Goal: Information Seeking & Learning: Learn about a topic

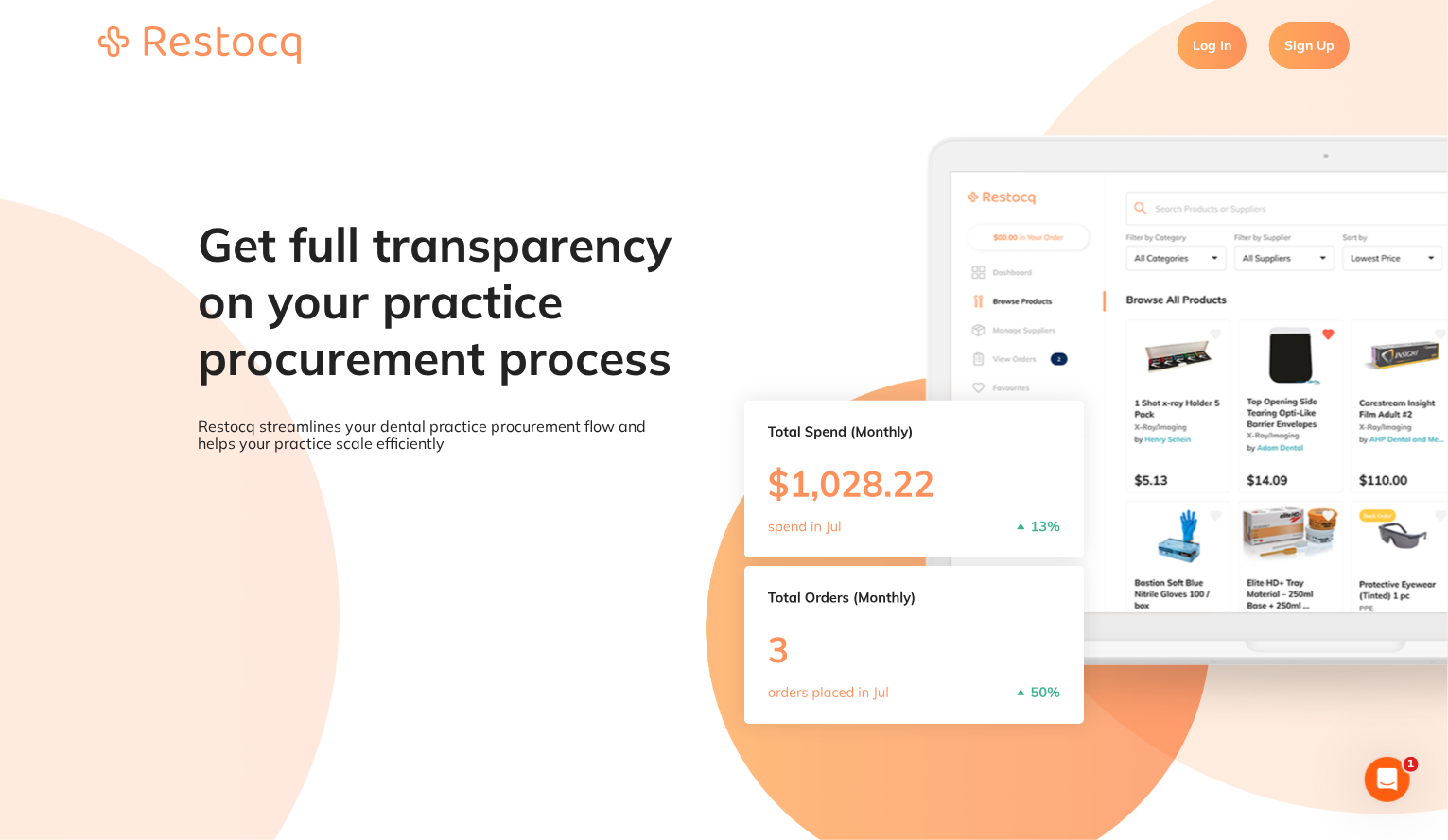
click at [1232, 39] on link "Log In" at bounding box center [1211, 45] width 69 height 47
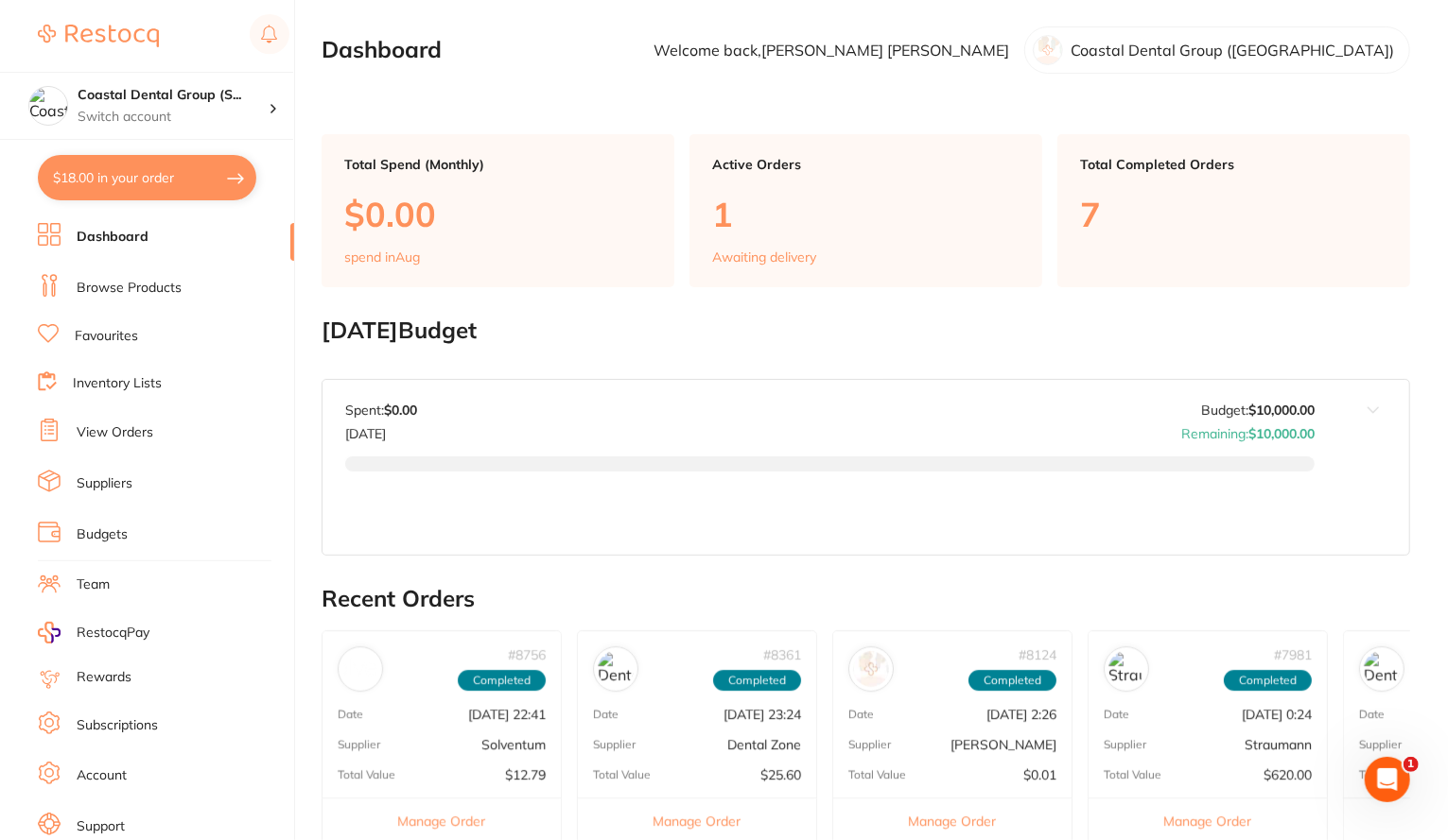
click at [164, 288] on link "Browse Products" at bounding box center [129, 288] width 105 height 19
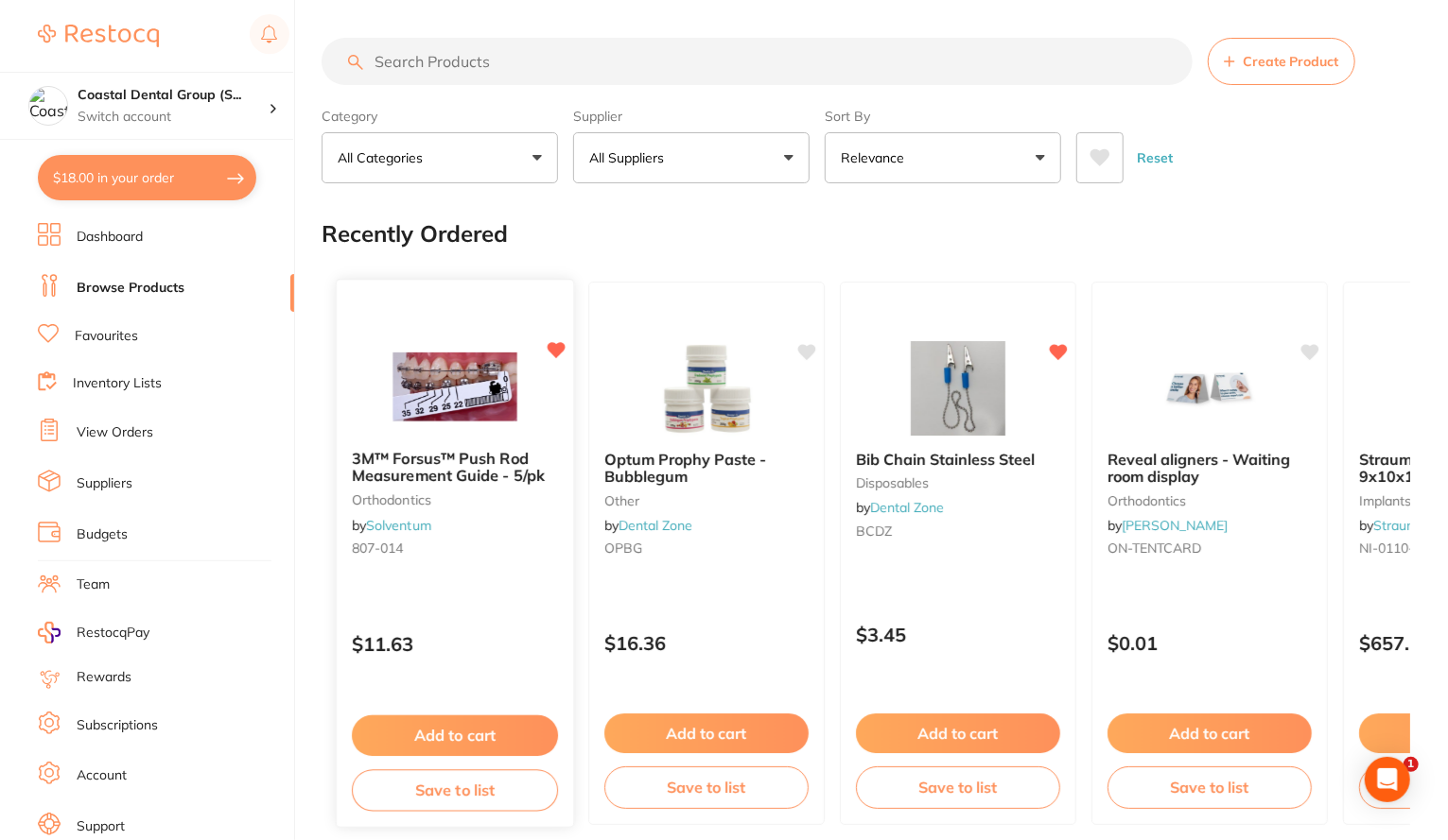
click at [442, 403] on img at bounding box center [455, 386] width 124 height 96
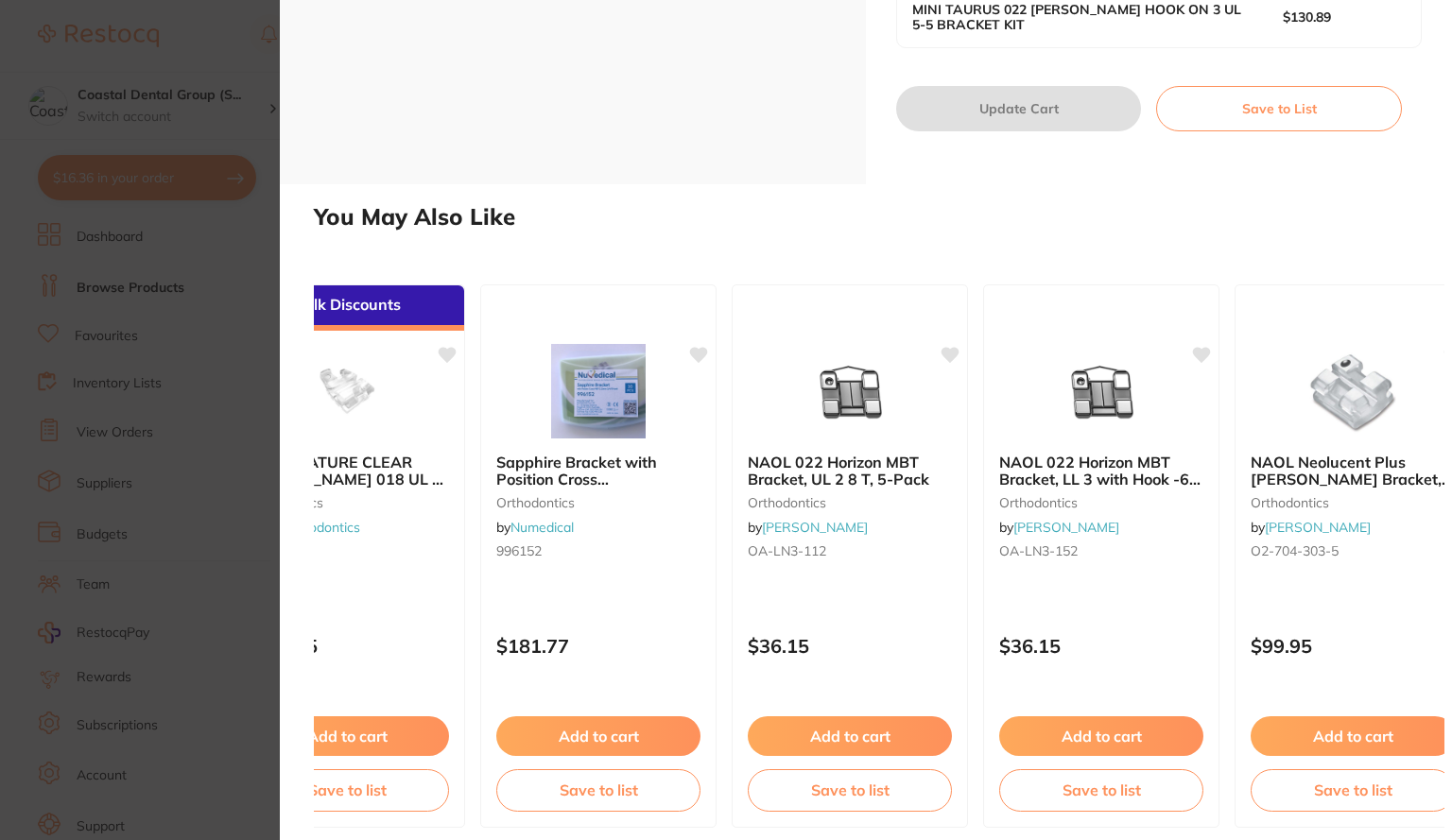
scroll to position [0, 1403]
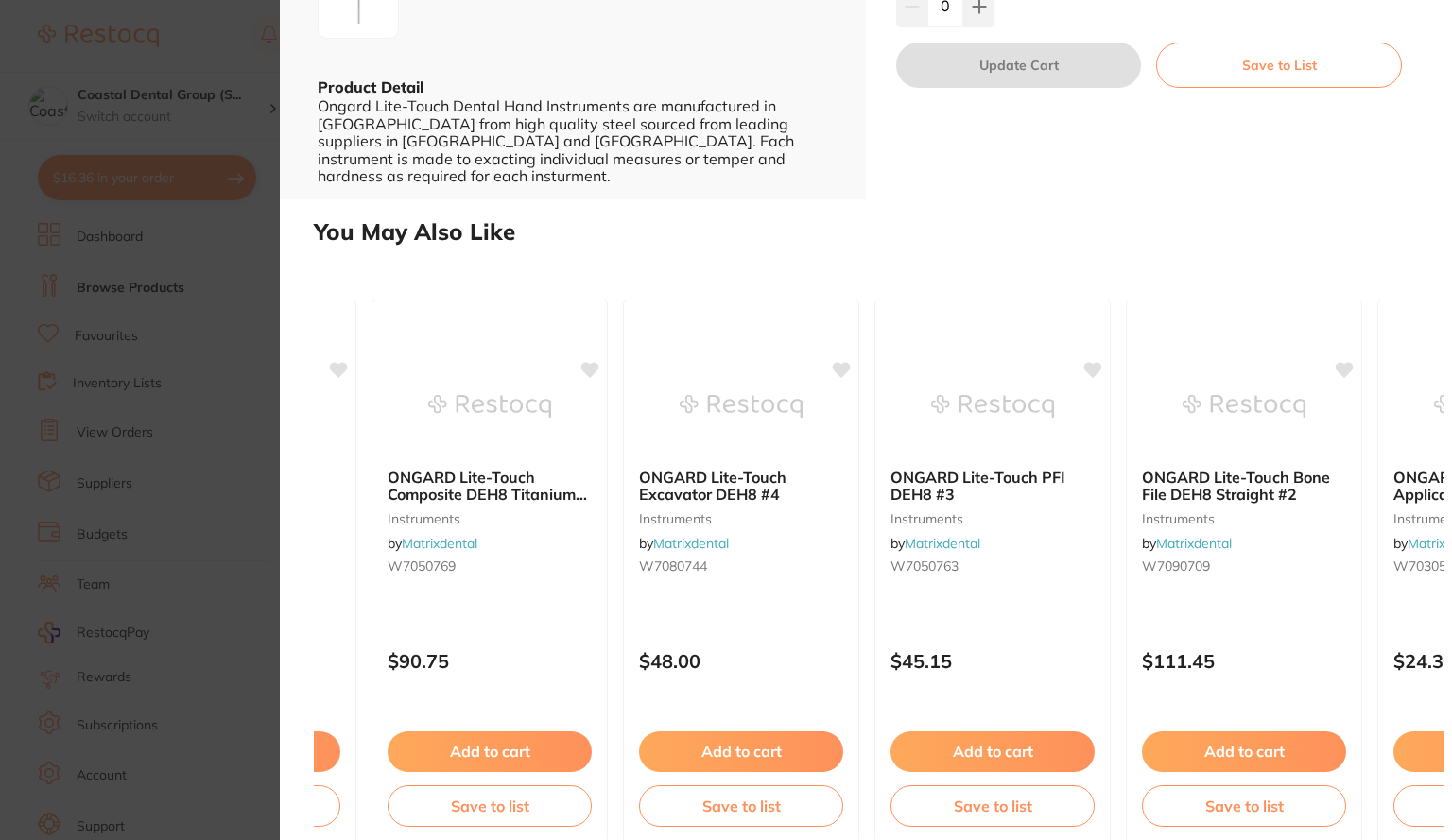
scroll to position [0, 1403]
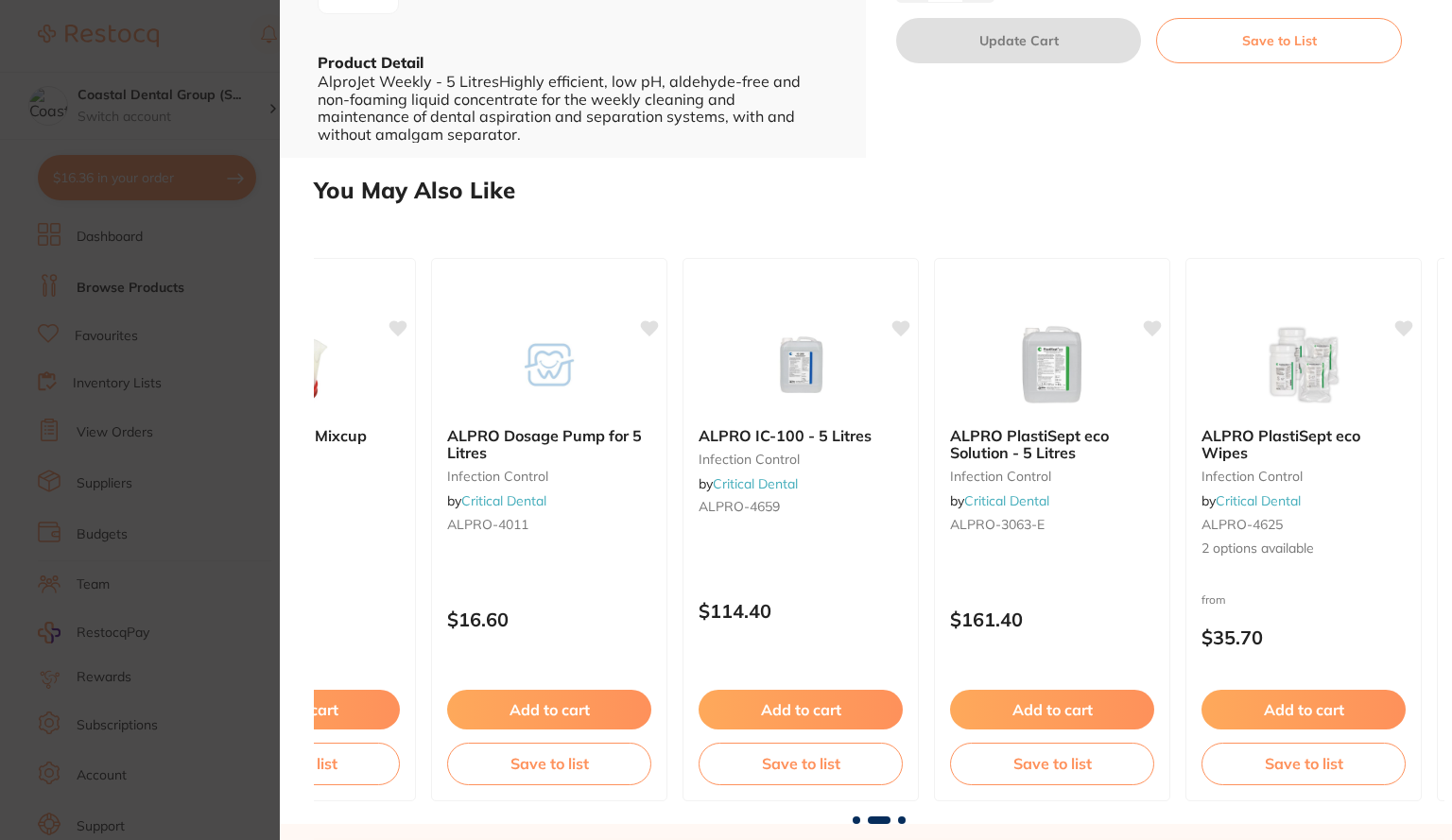
scroll to position [0, 930]
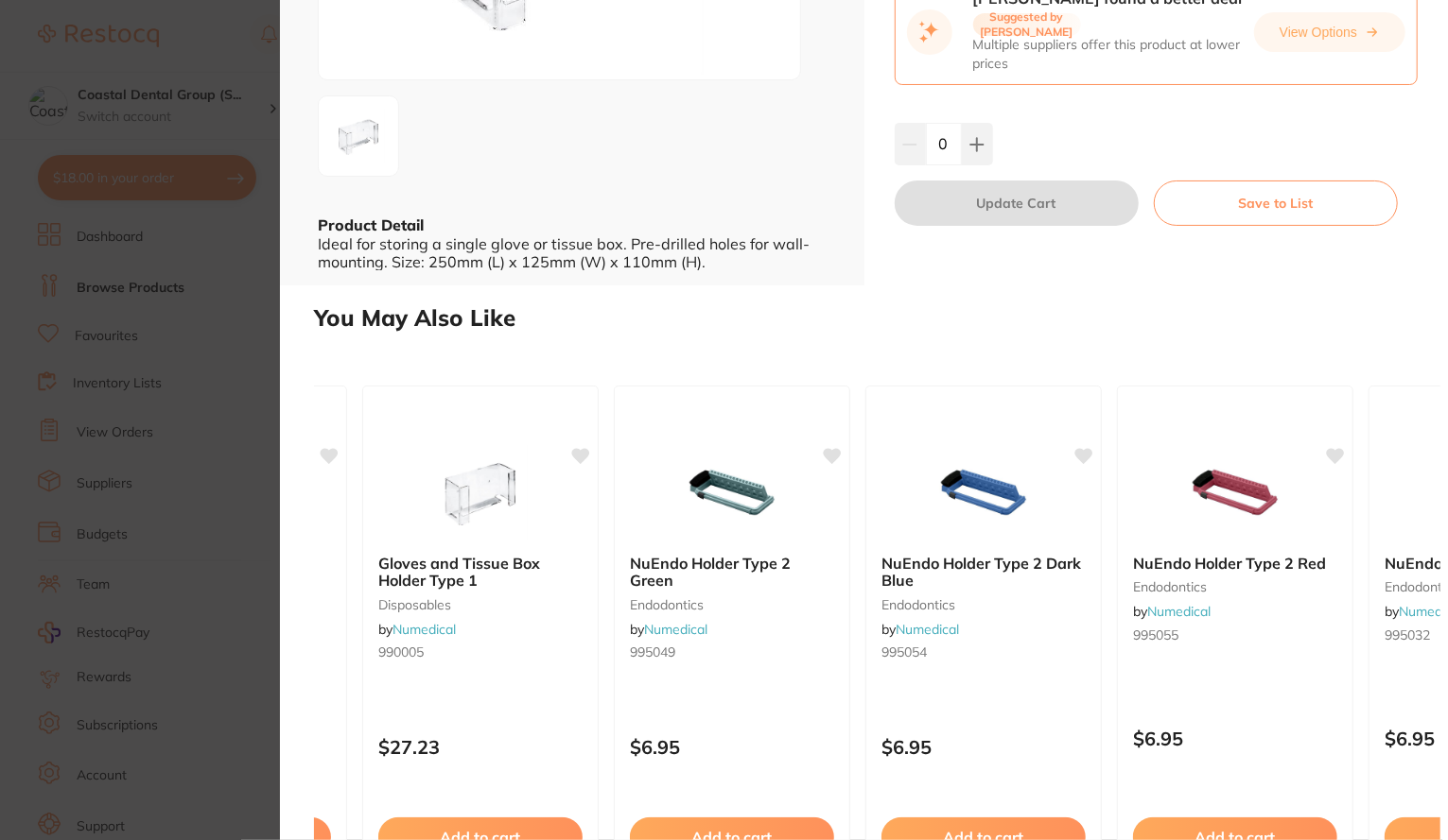
scroll to position [0, 1225]
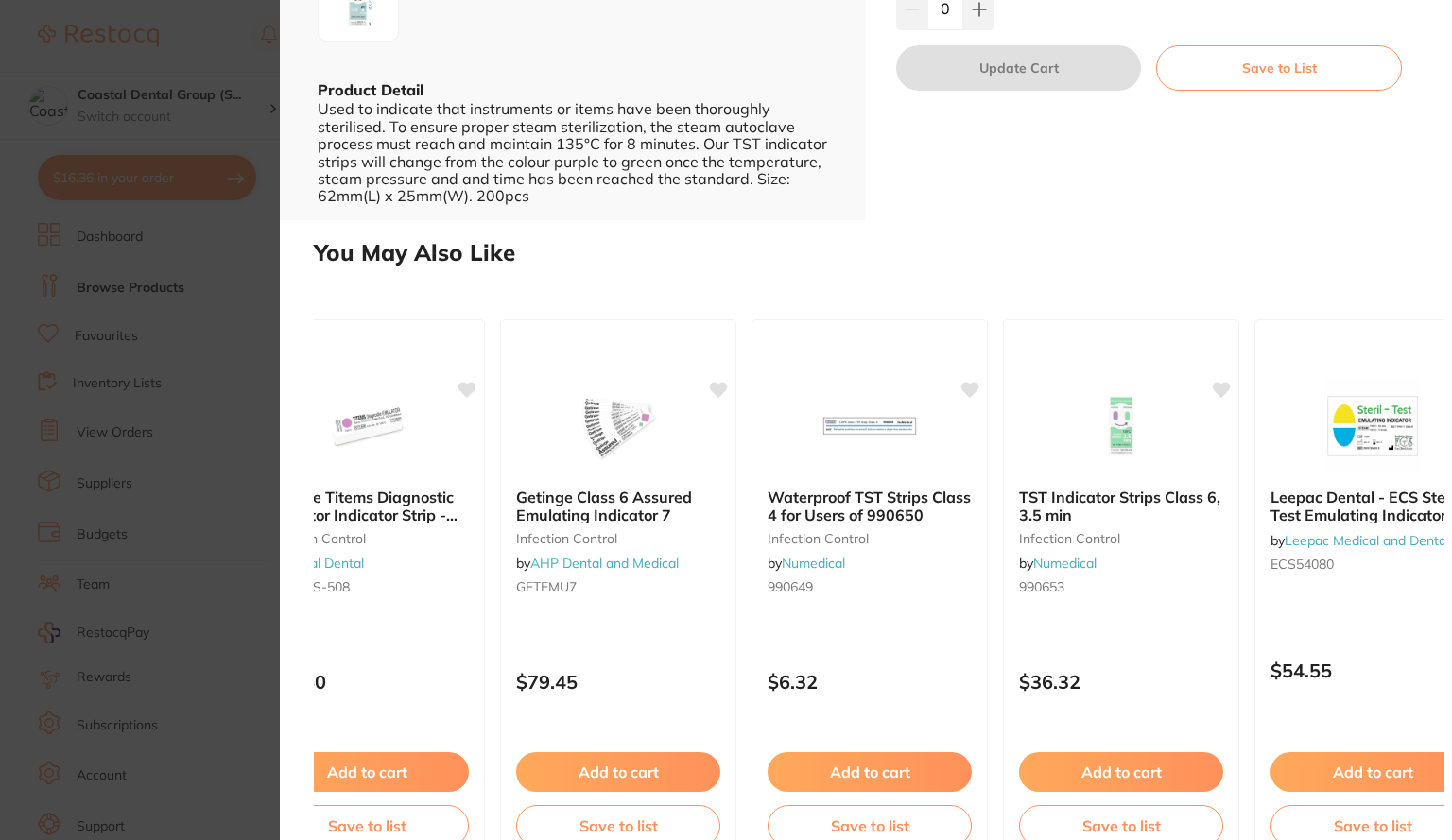
scroll to position [0, 836]
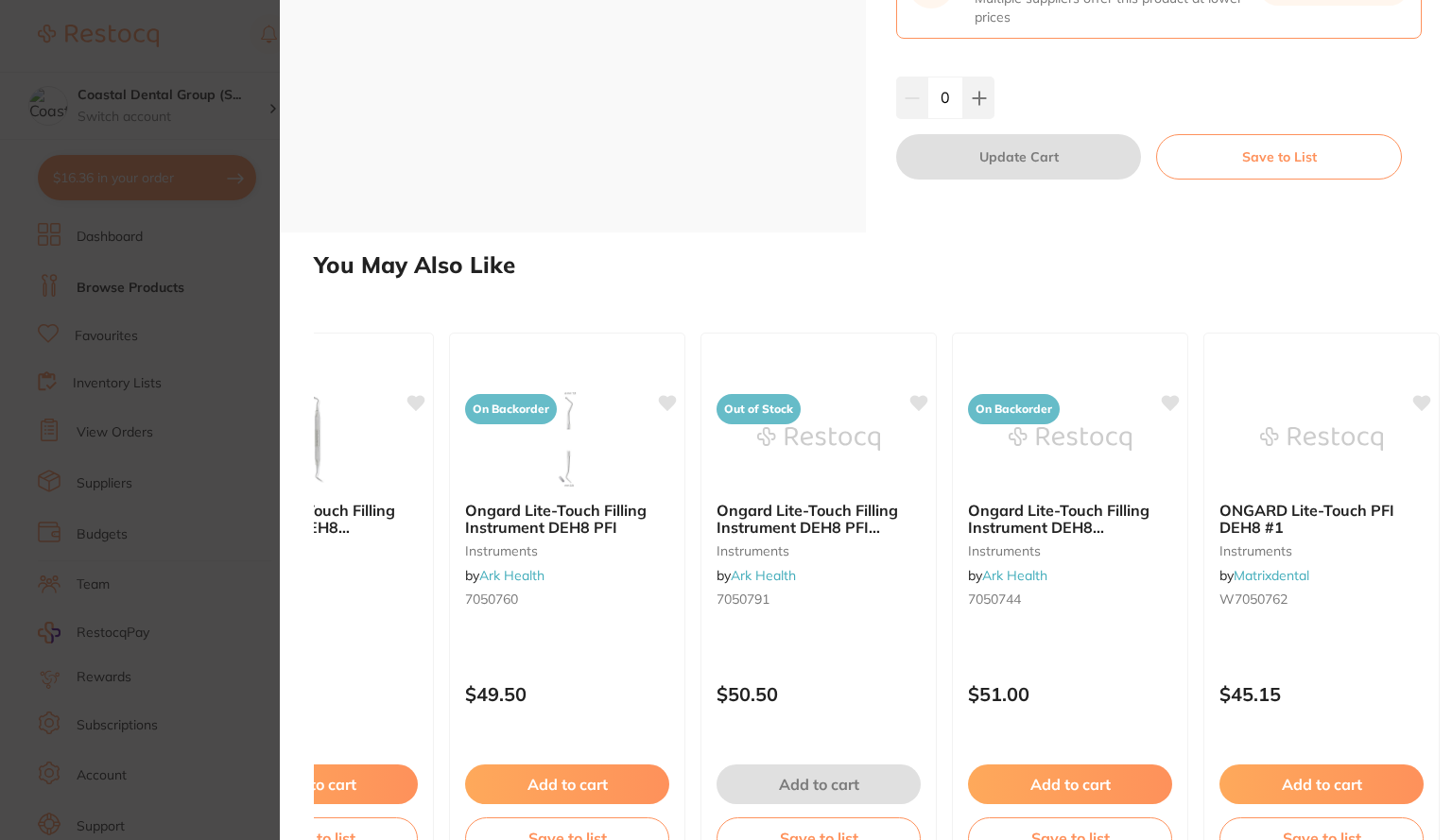
scroll to position [0, 887]
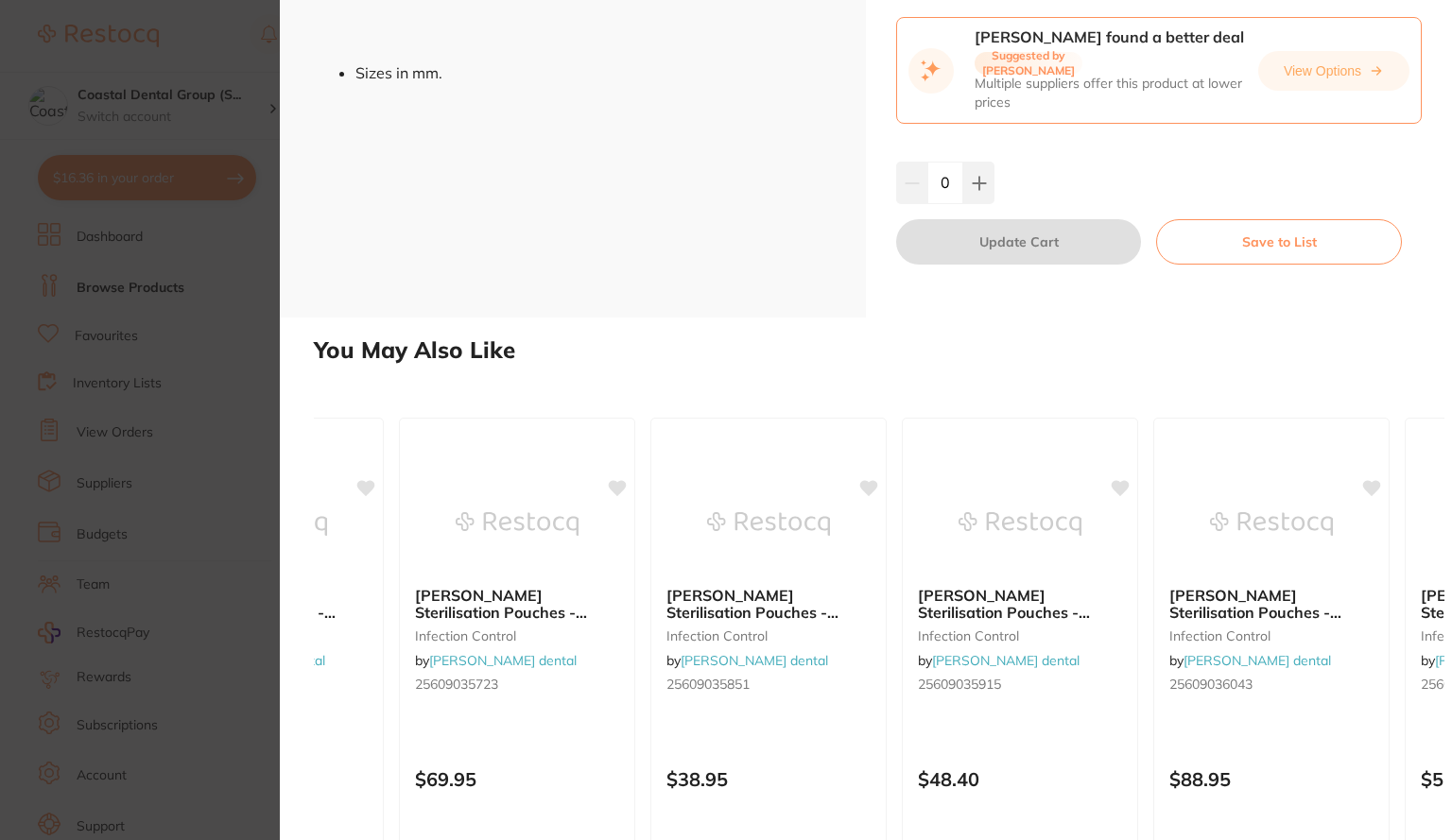
scroll to position [0, 948]
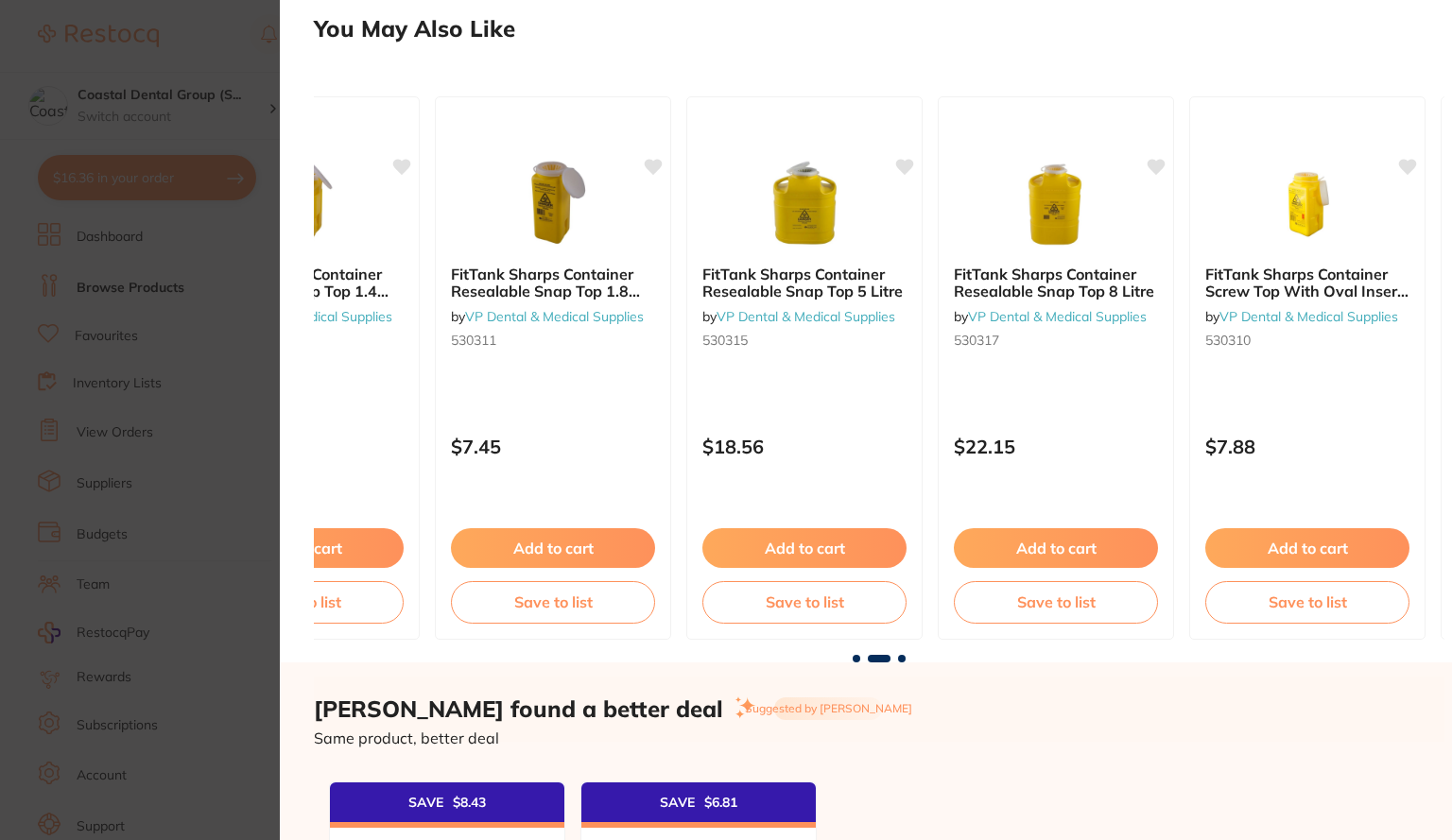
scroll to position [0, 936]
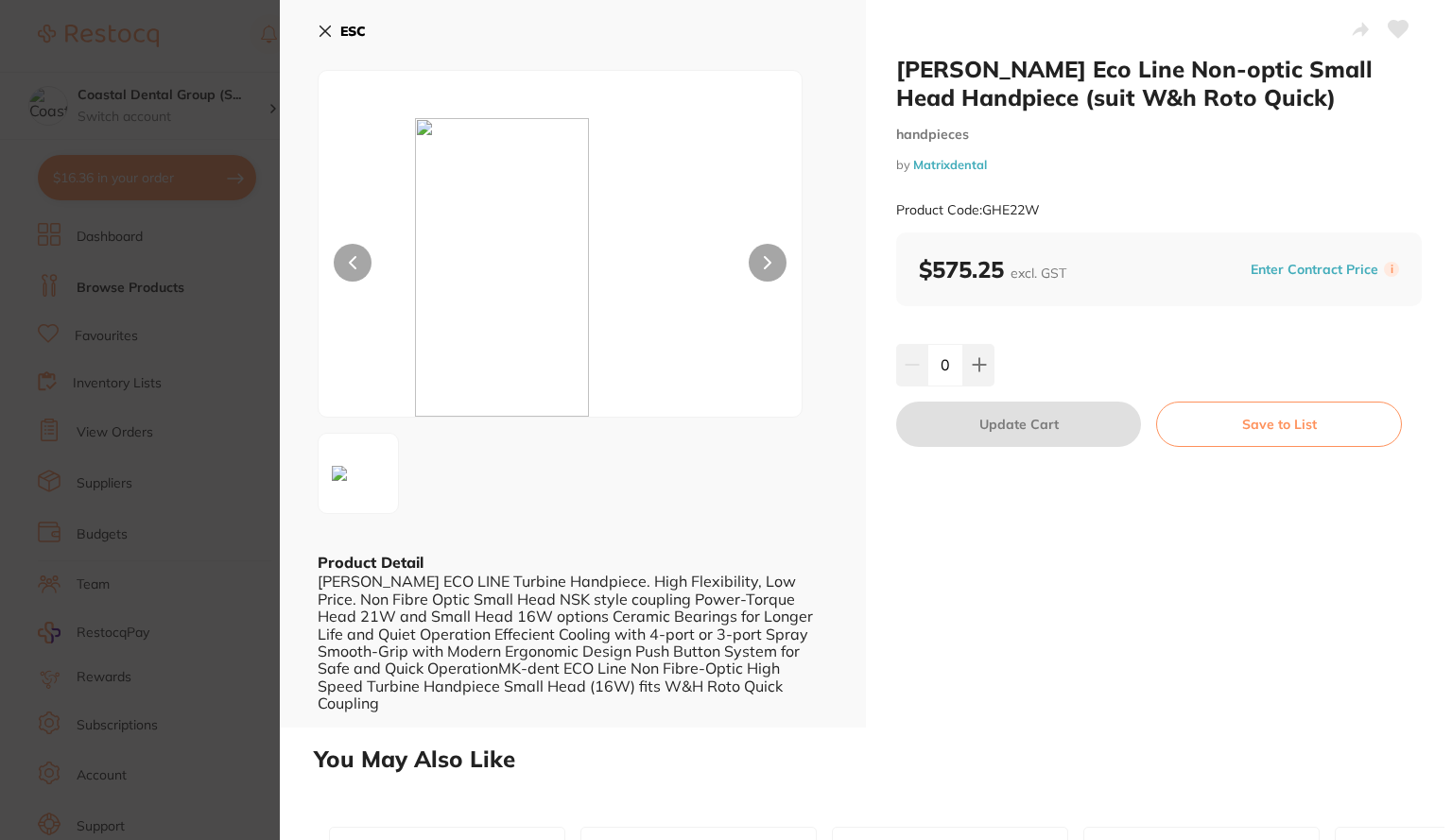
scroll to position [1, 0]
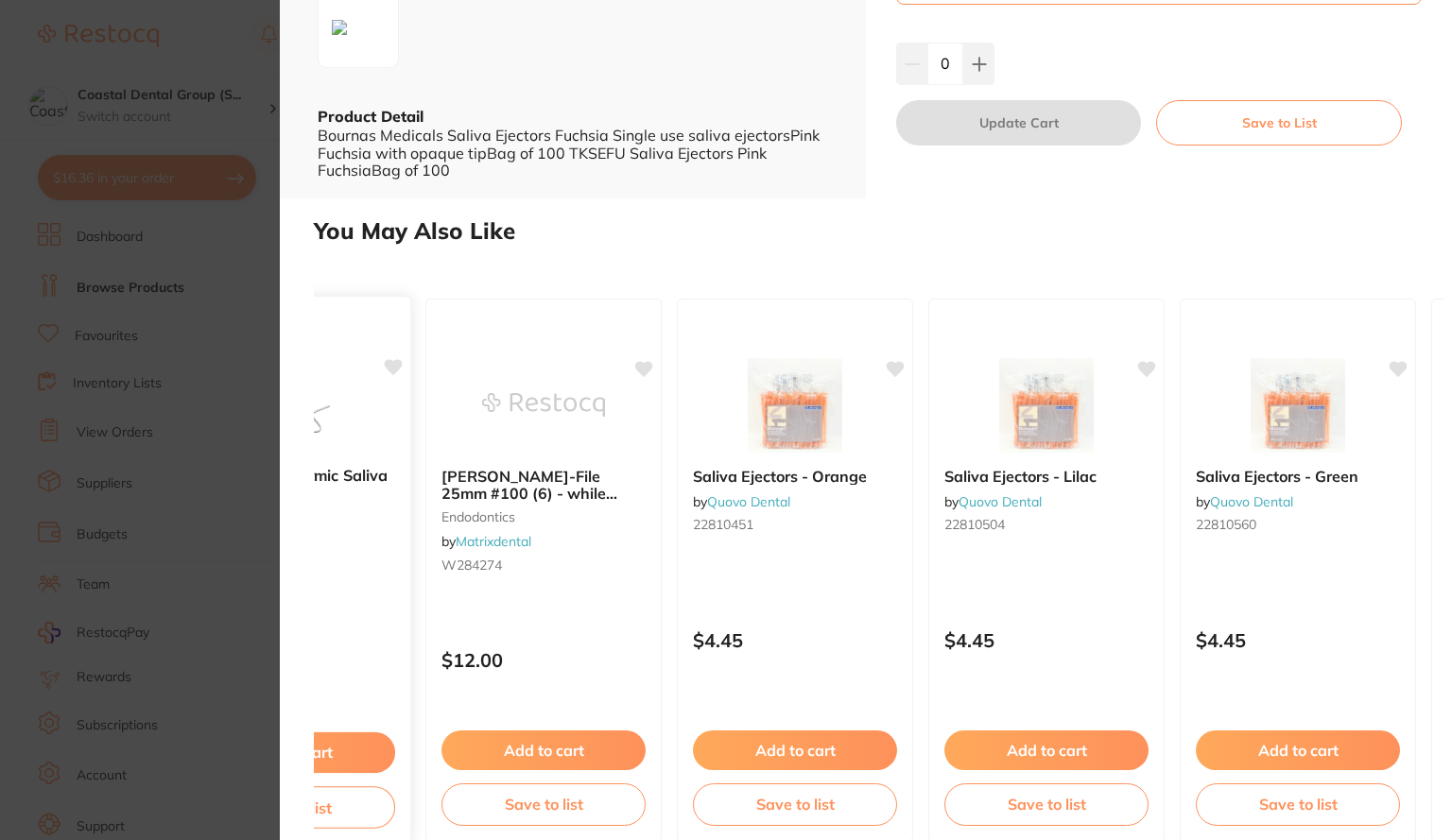
scroll to position [0, 448]
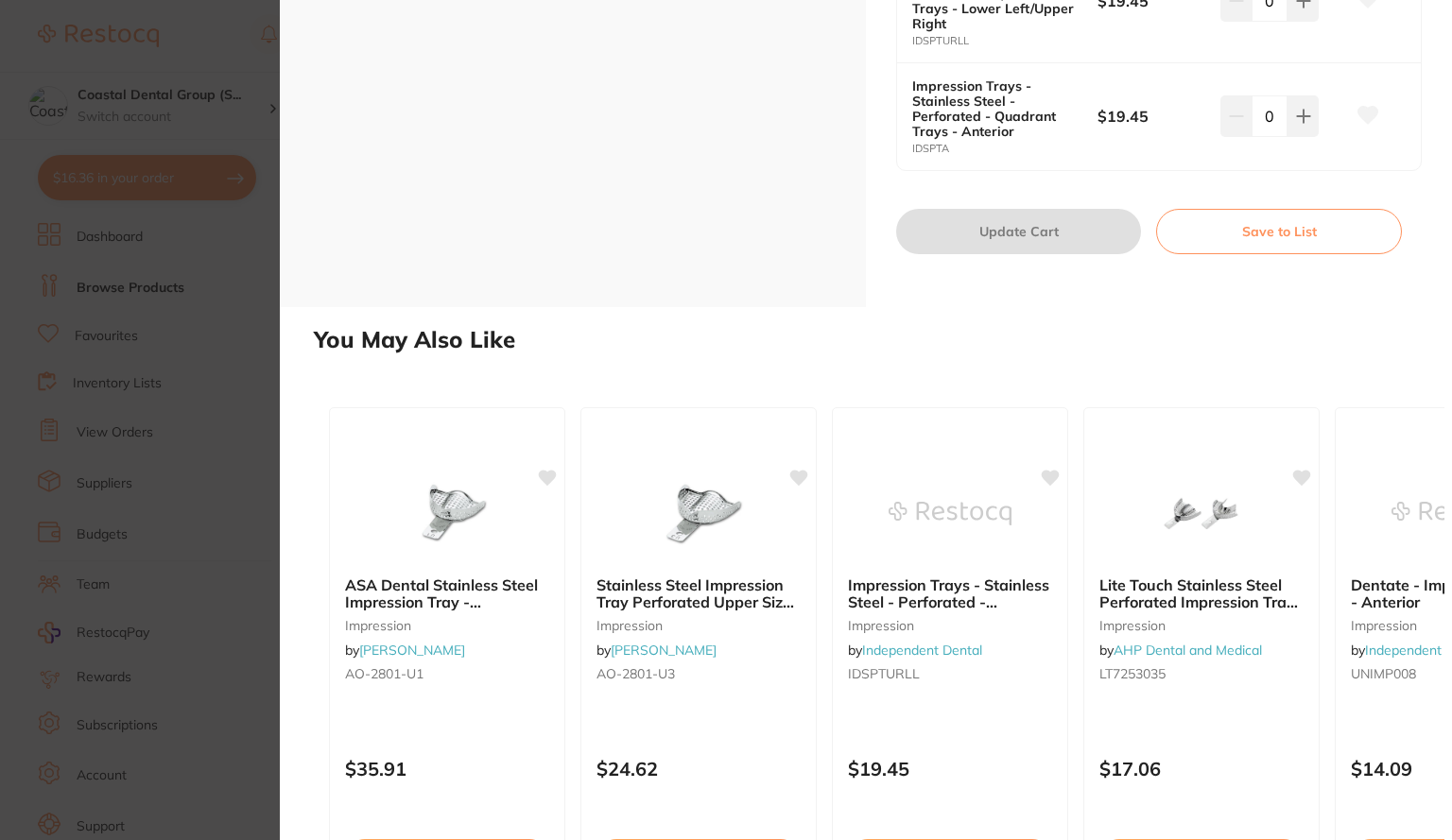
scroll to position [849, 0]
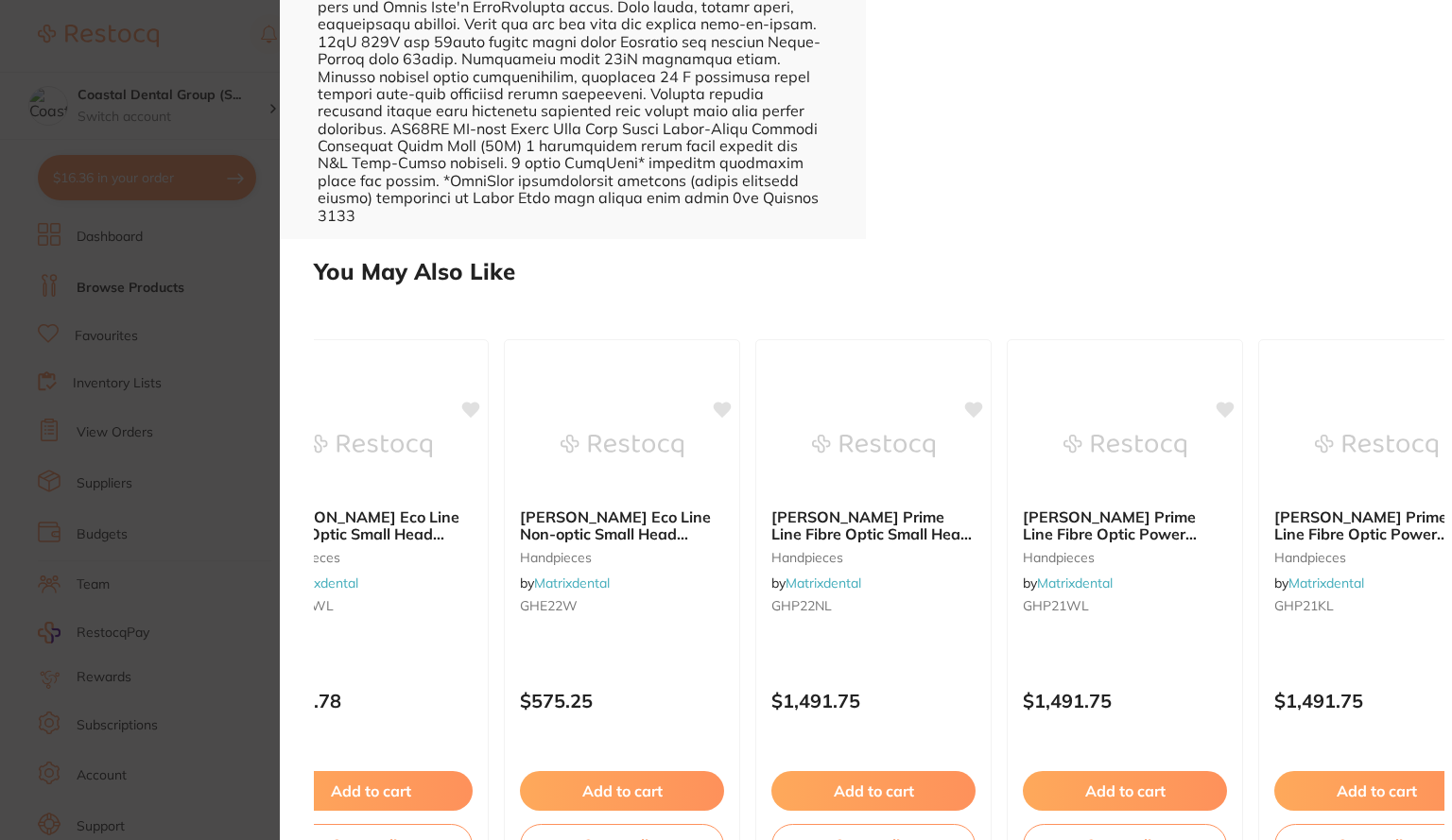
scroll to position [0, 837]
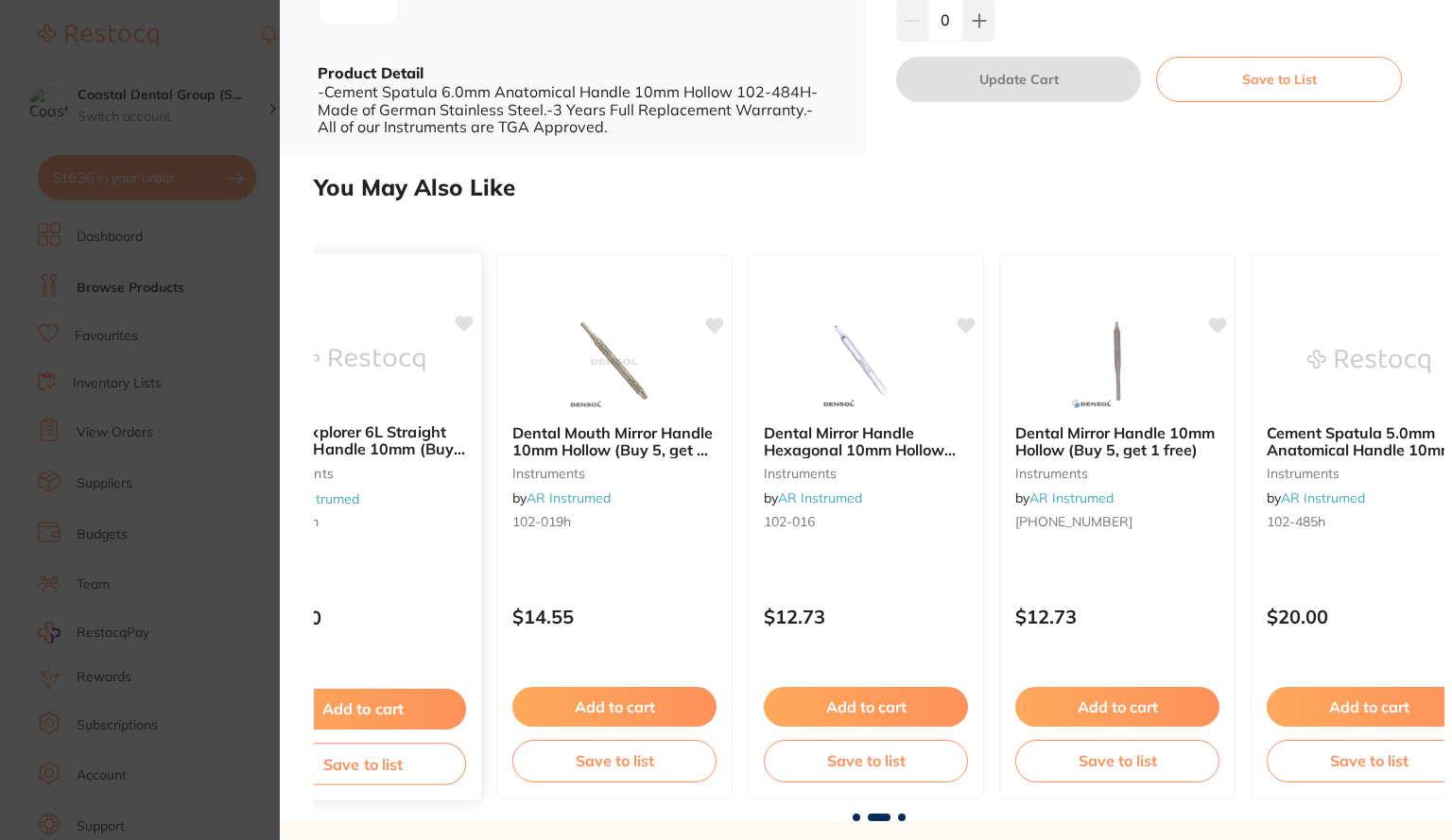
scroll to position [0, 359]
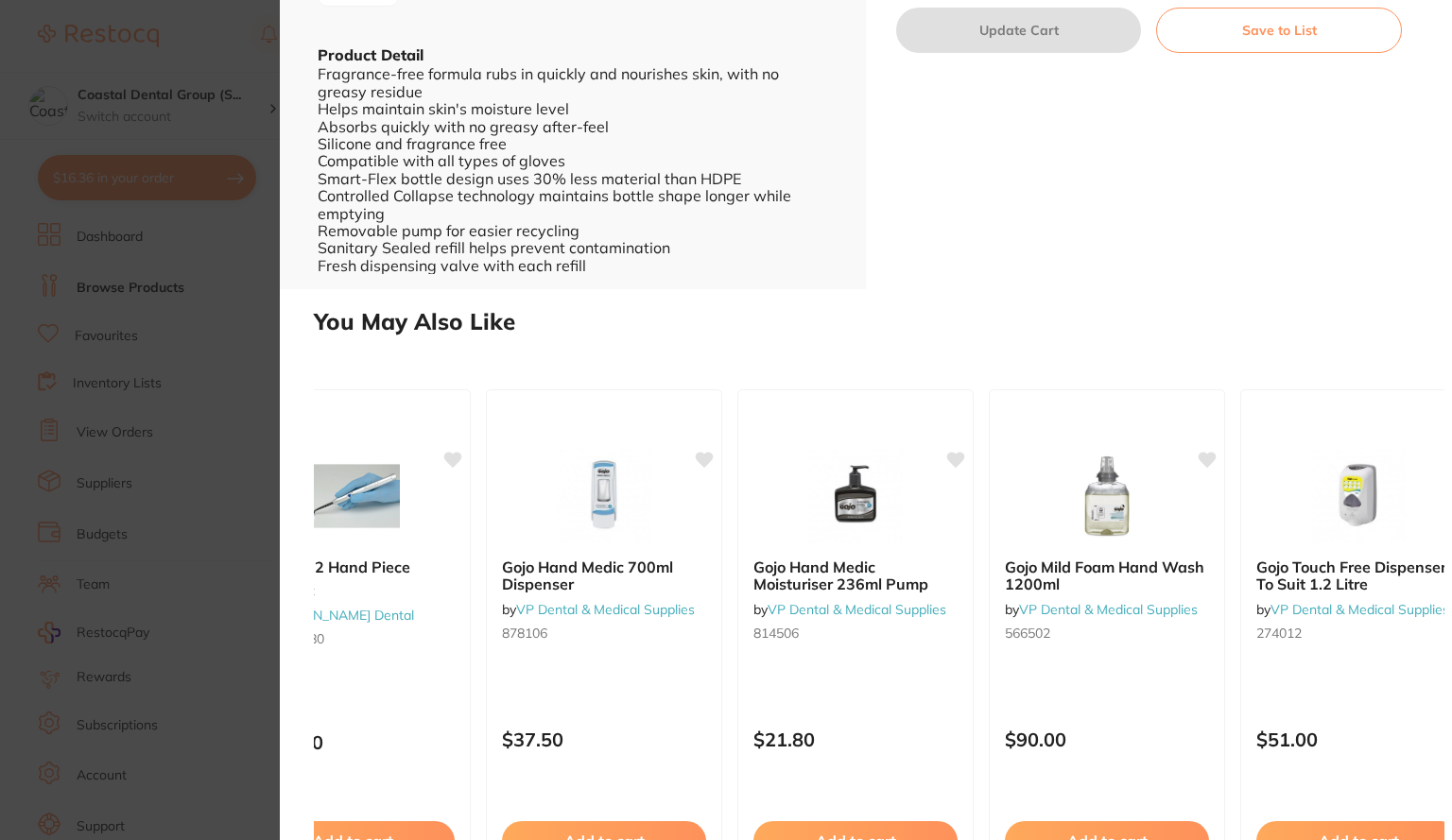
scroll to position [0, 1403]
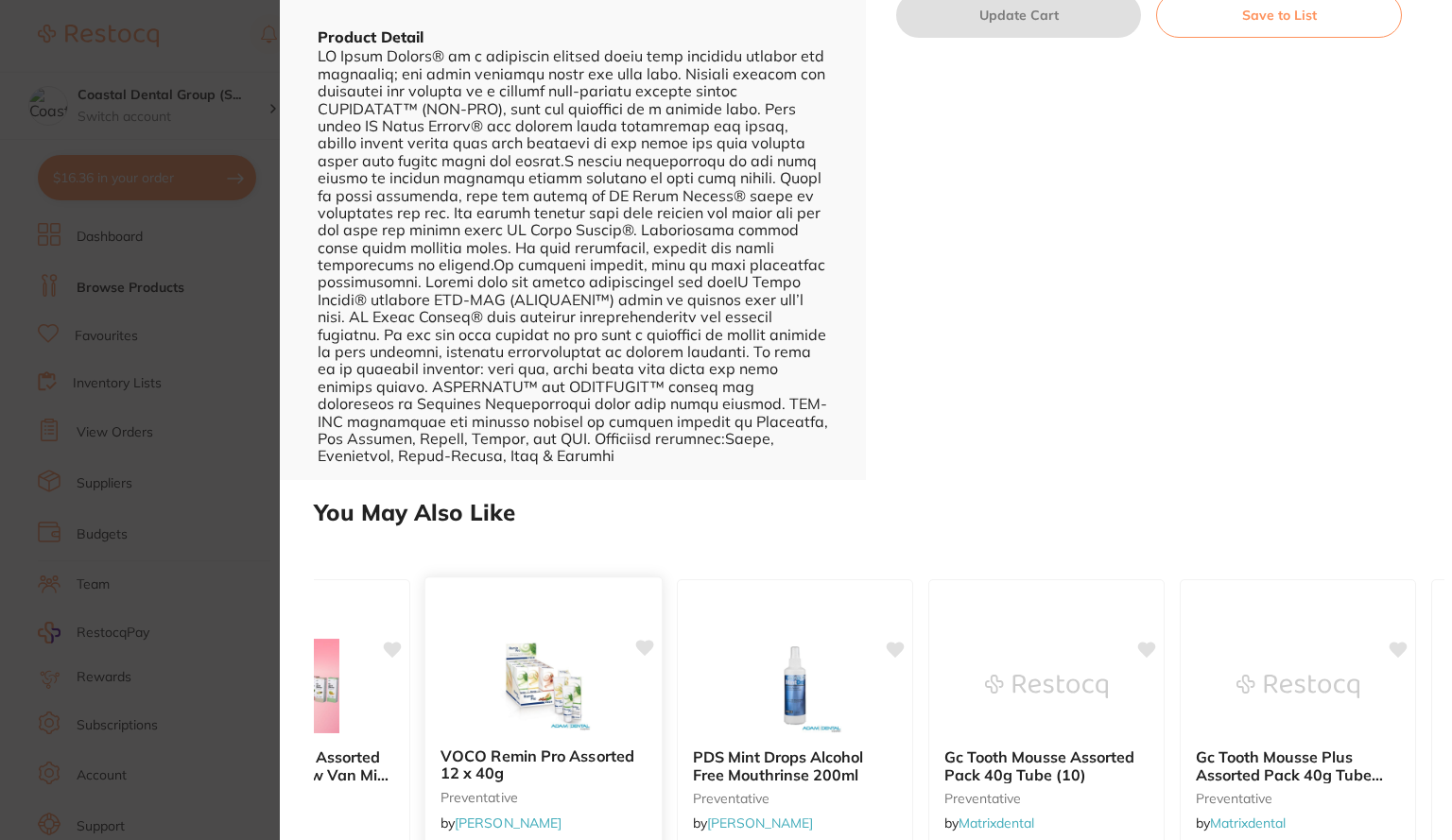
scroll to position [0, 157]
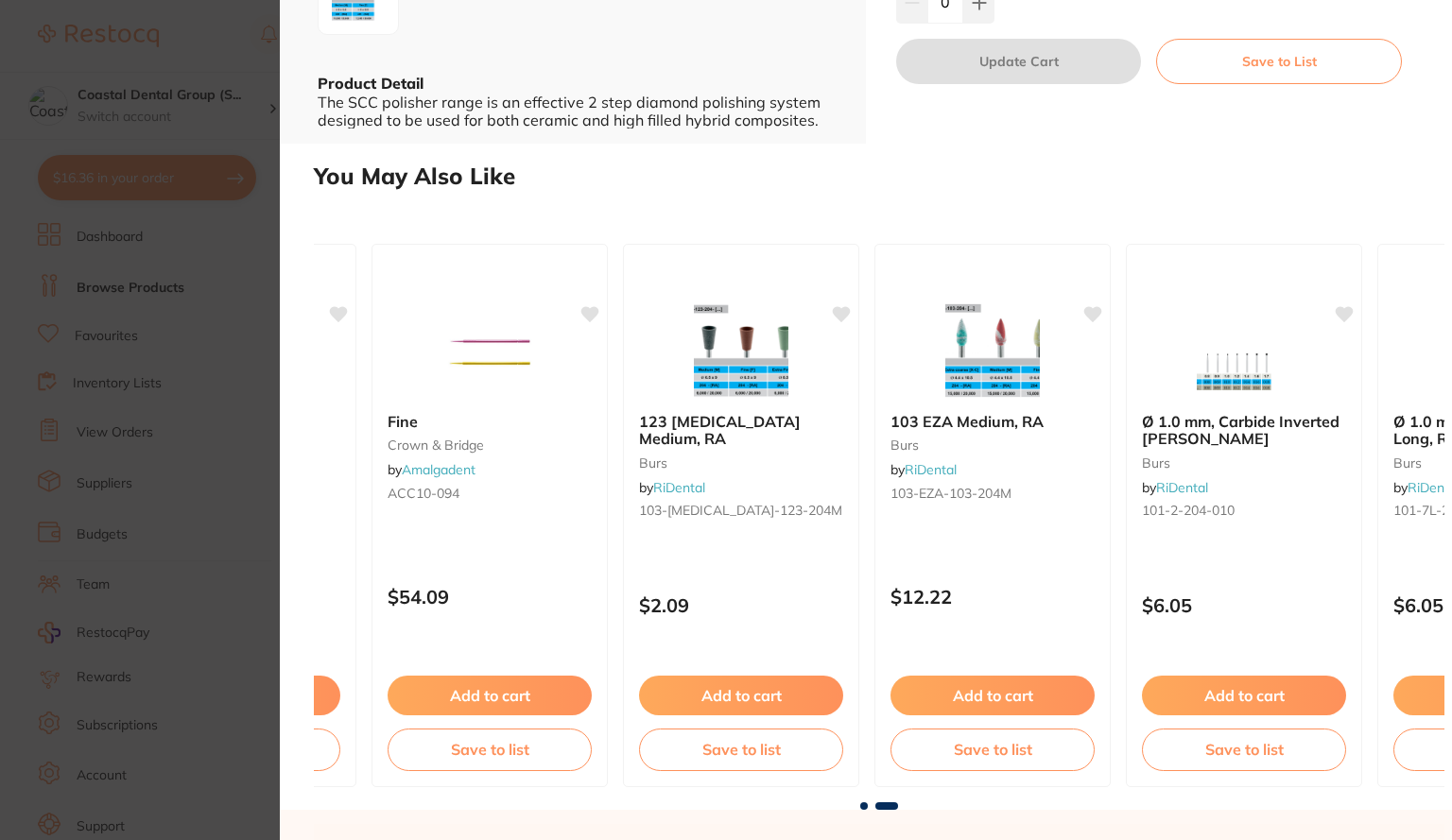
scroll to position [0, 206]
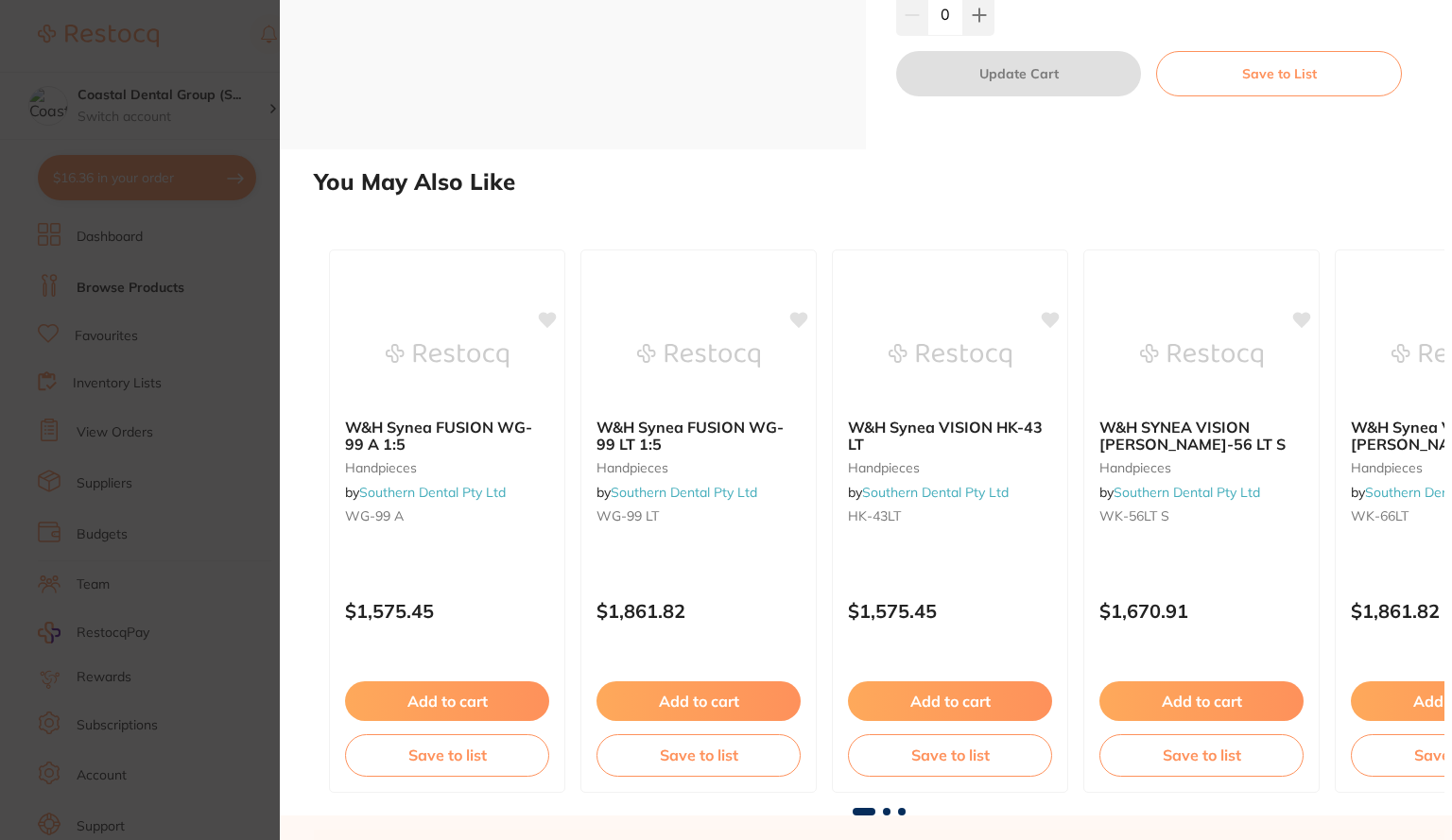
scroll to position [465, 0]
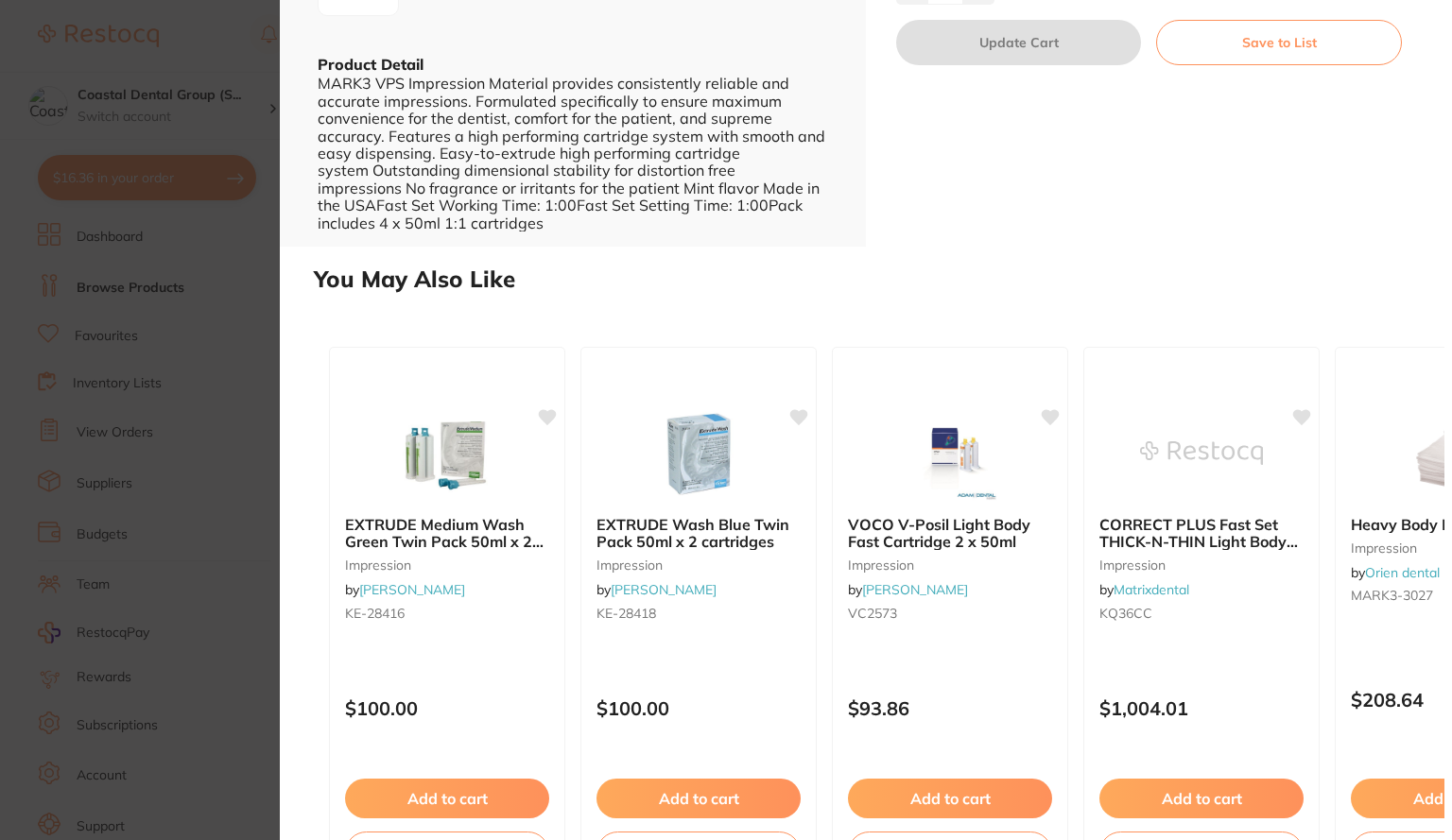
scroll to position [499, 0]
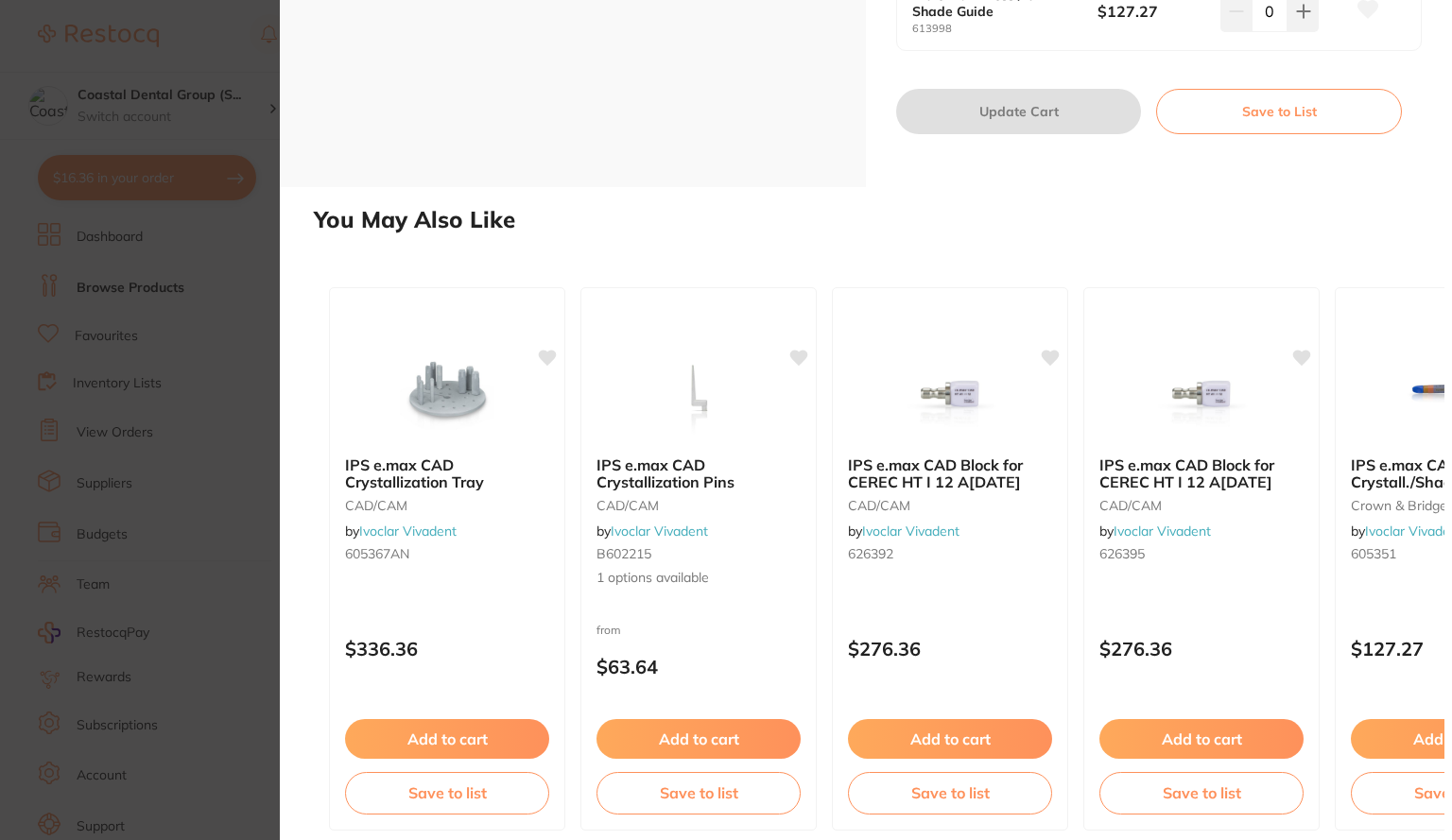
scroll to position [823, 0]
click at [664, 421] on img at bounding box center [698, 394] width 123 height 95
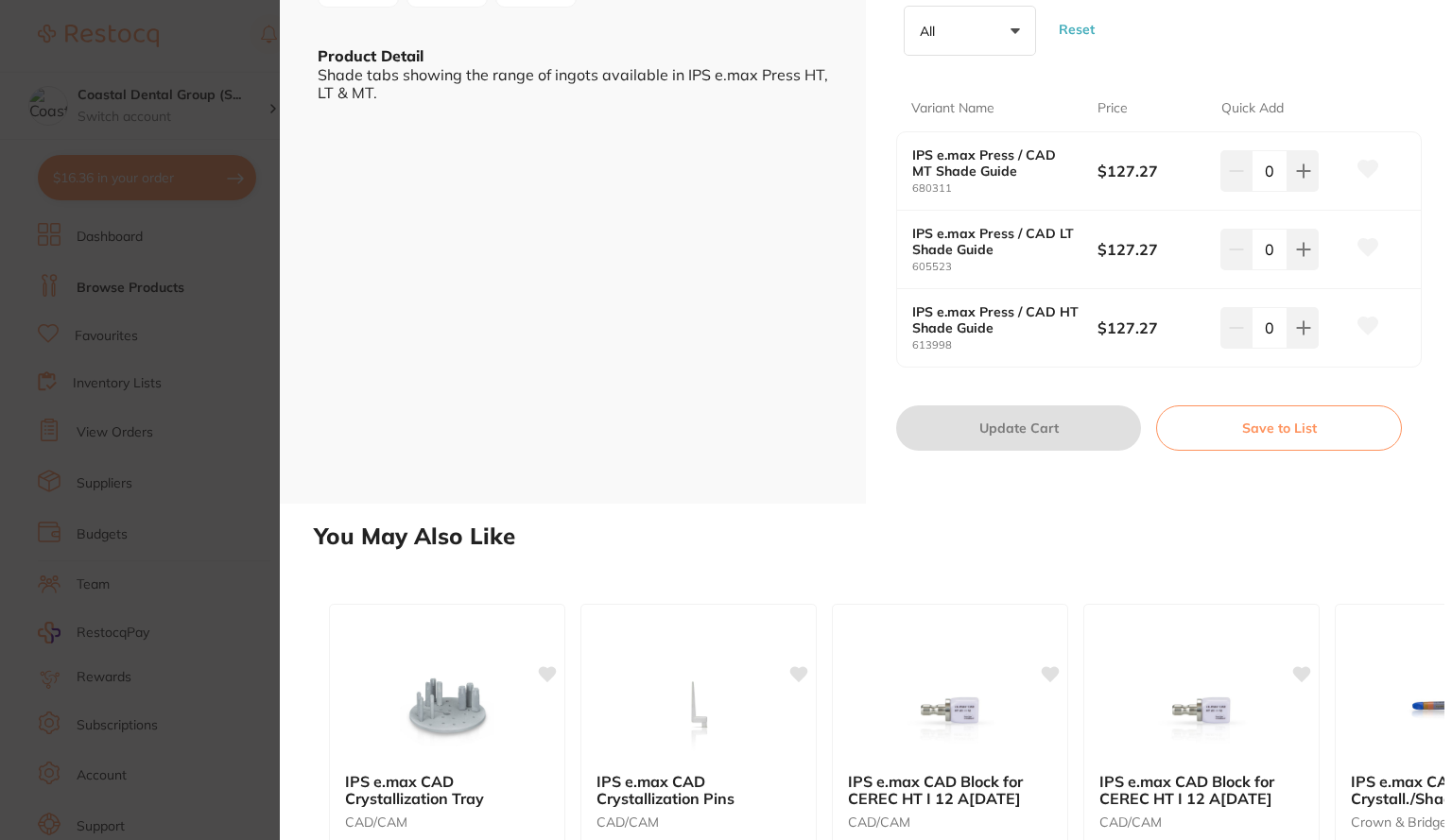
scroll to position [264, 0]
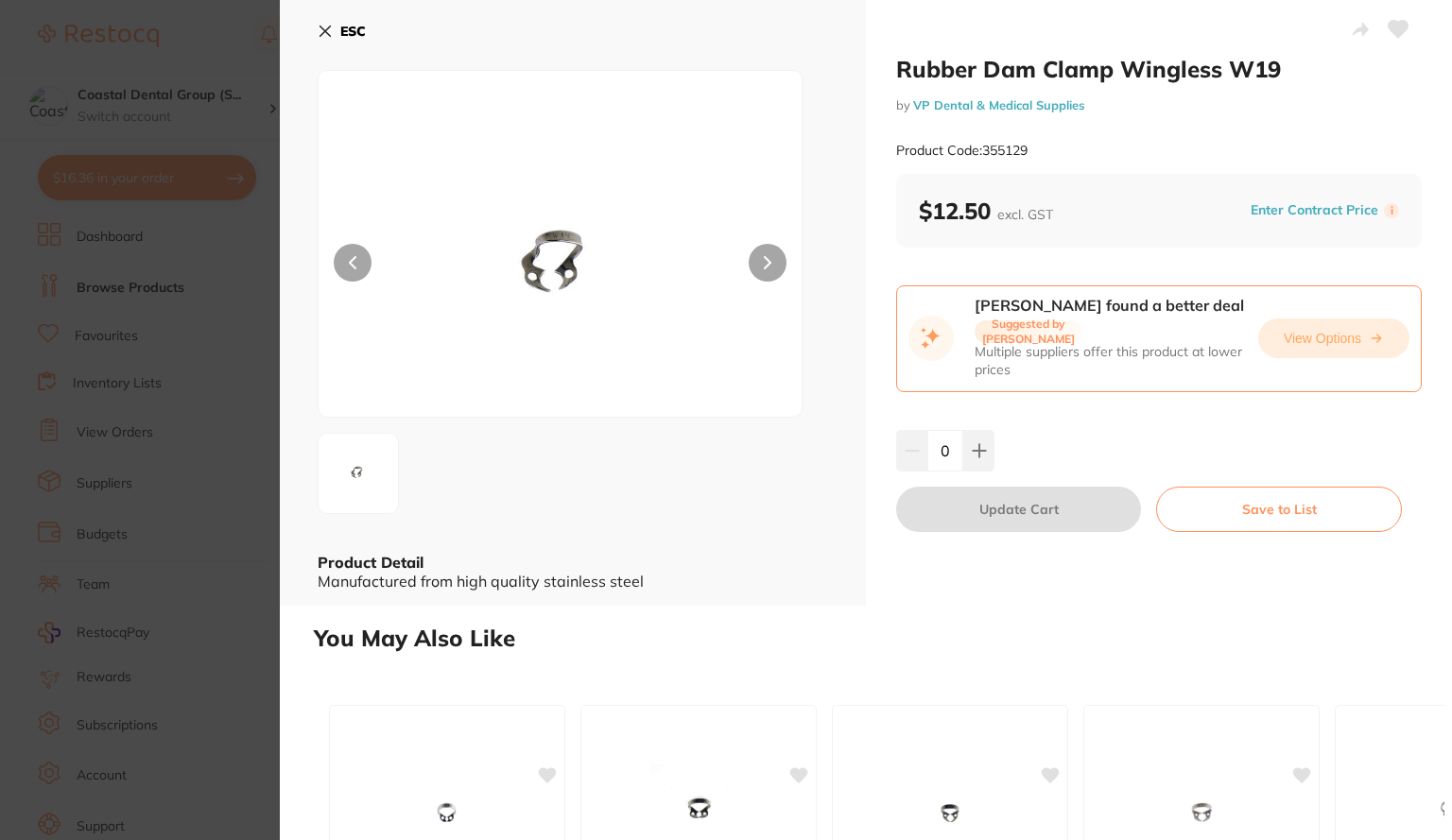
click at [1293, 330] on button "View Options" at bounding box center [1334, 338] width 151 height 39
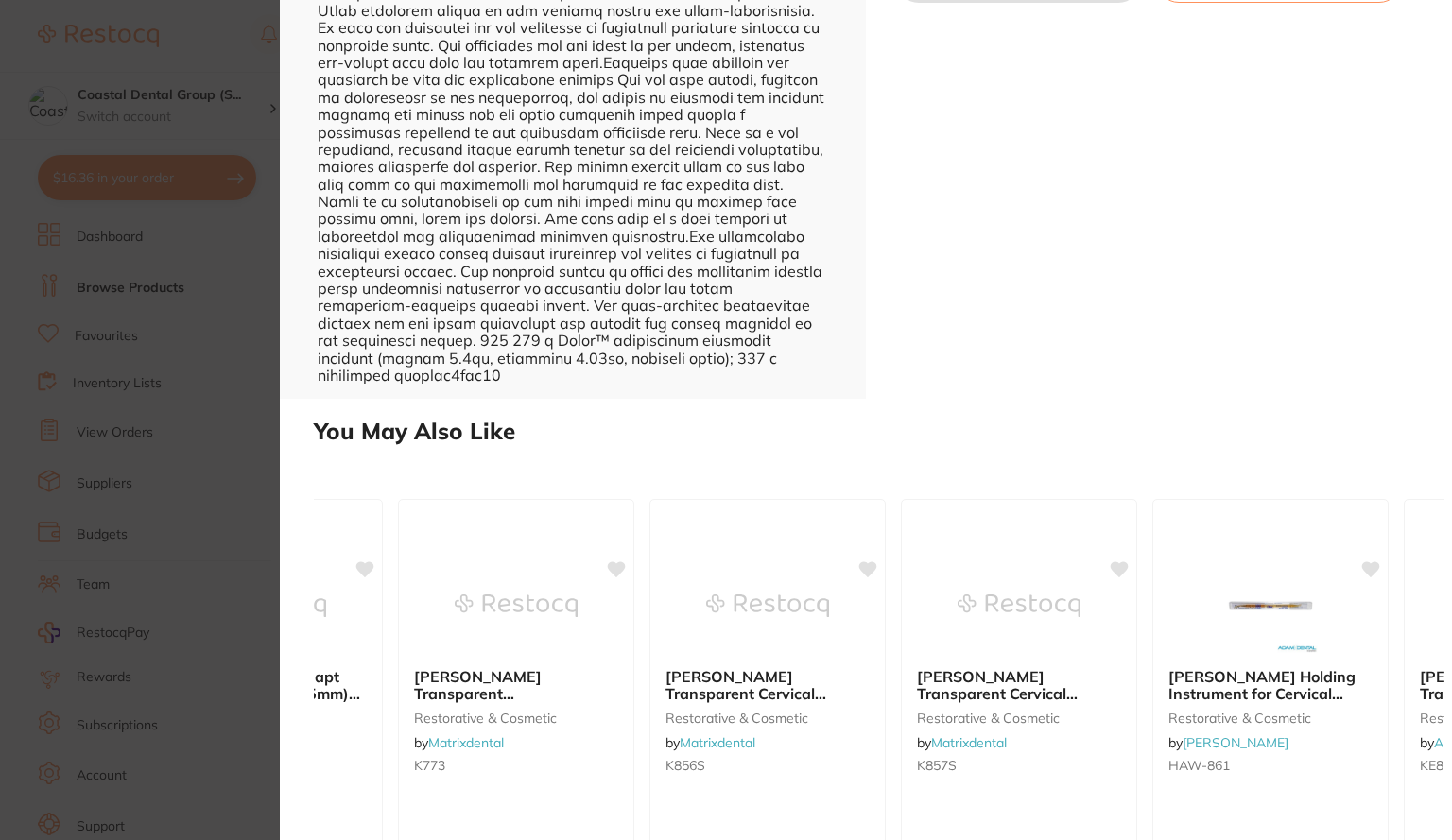
scroll to position [0, 688]
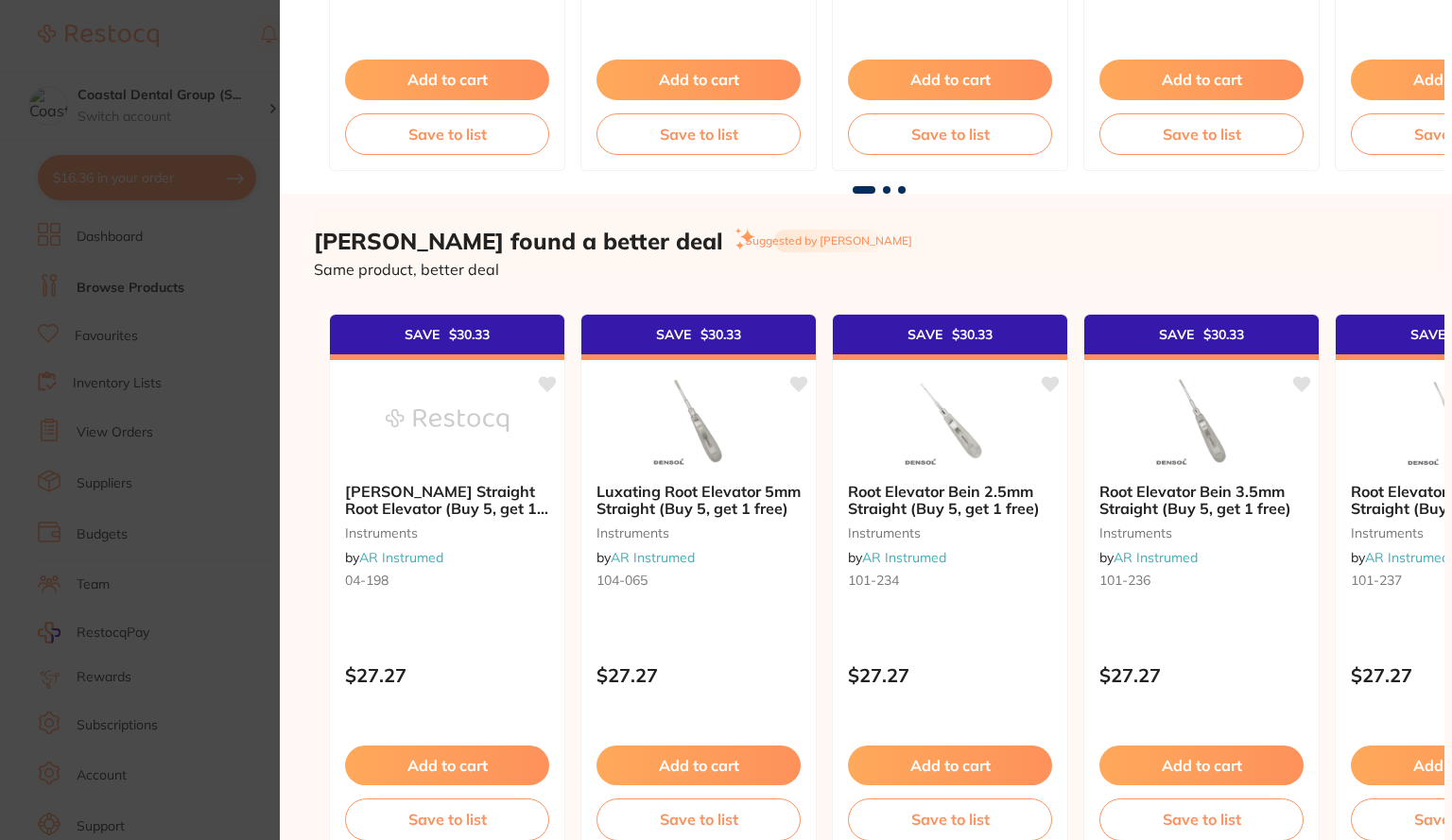
scroll to position [1737, 0]
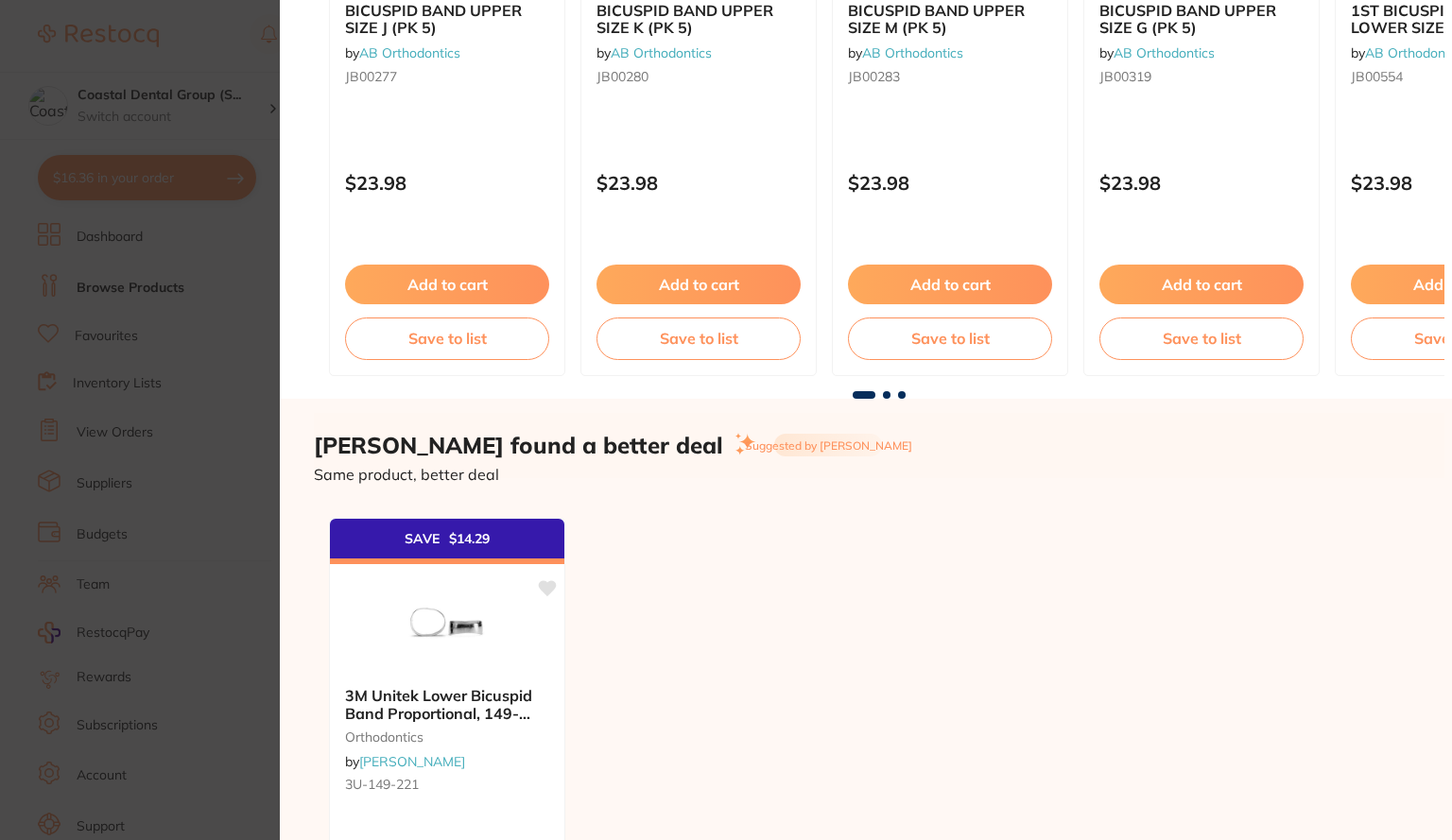
scroll to position [1164, 0]
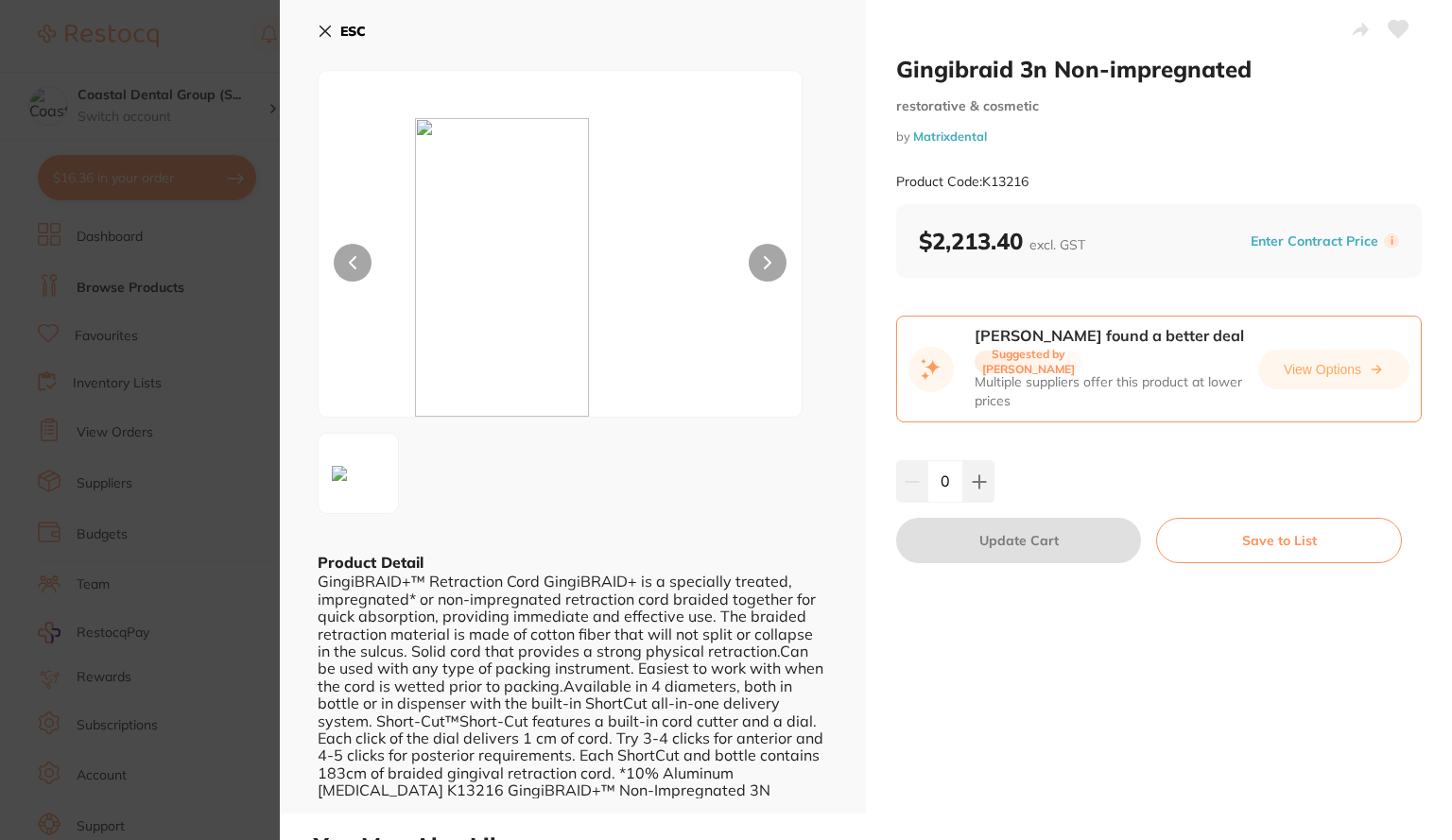
scroll to position [640, 0]
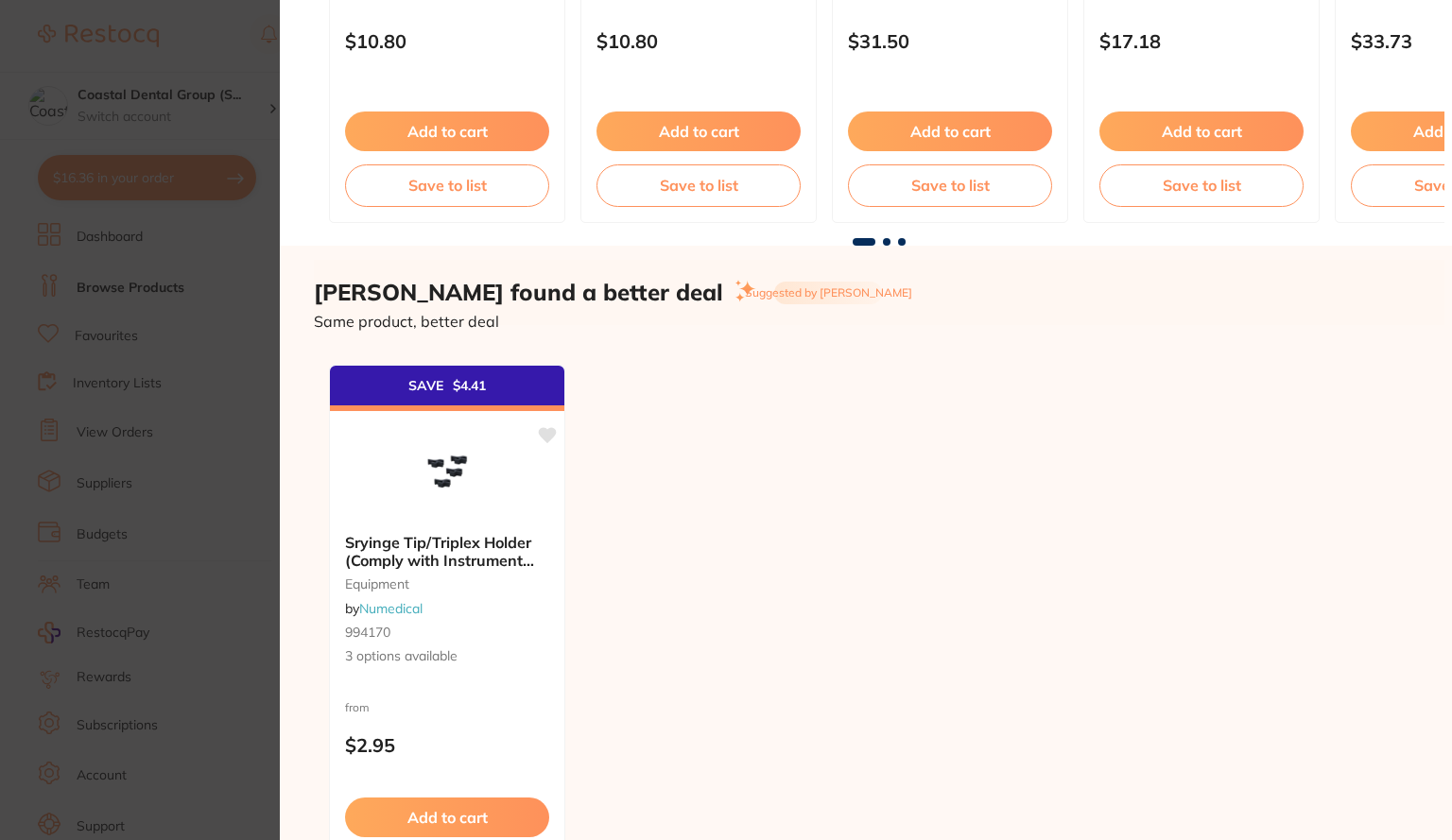
scroll to position [1456, 0]
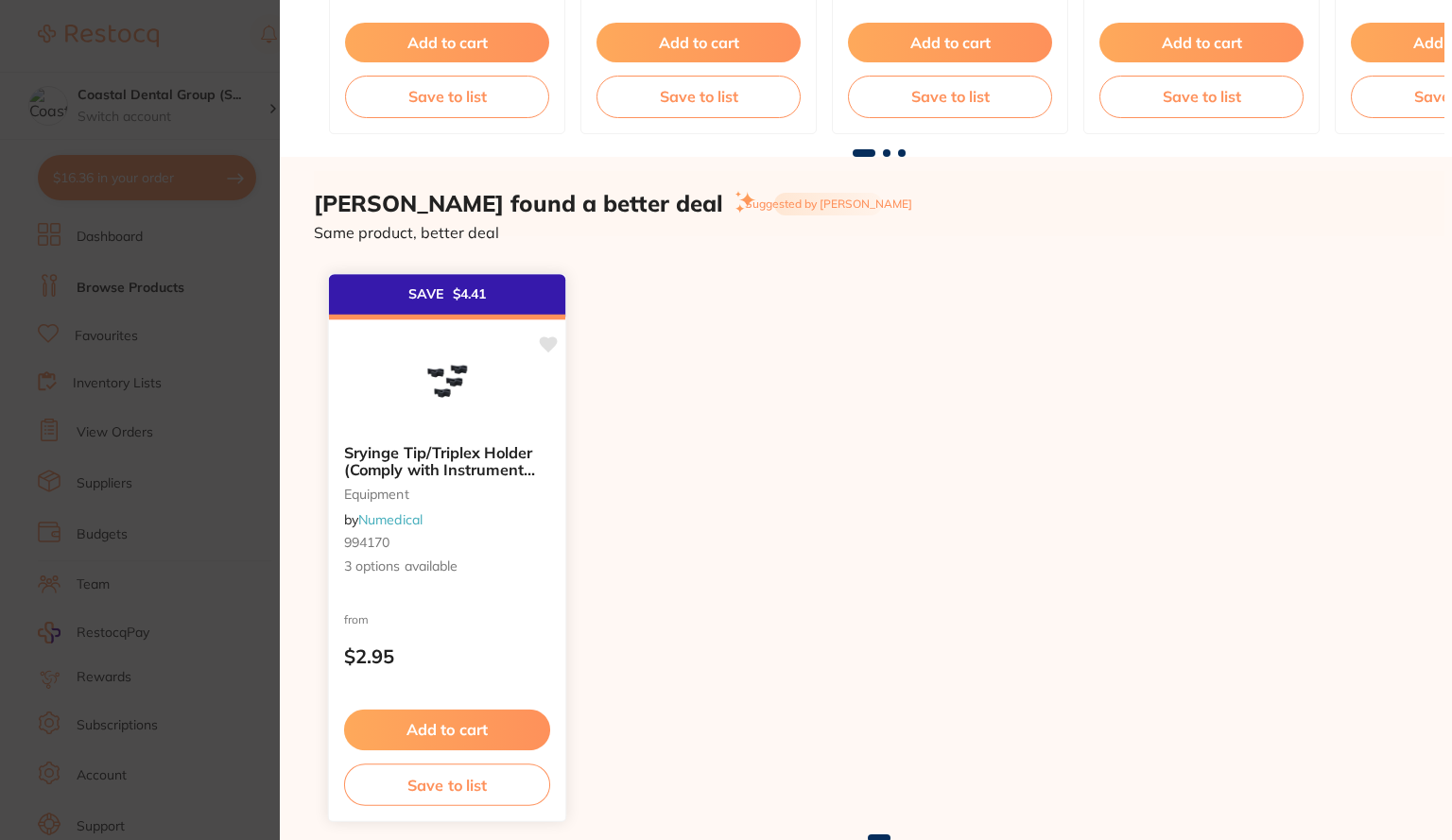
click at [465, 394] on img at bounding box center [447, 381] width 124 height 96
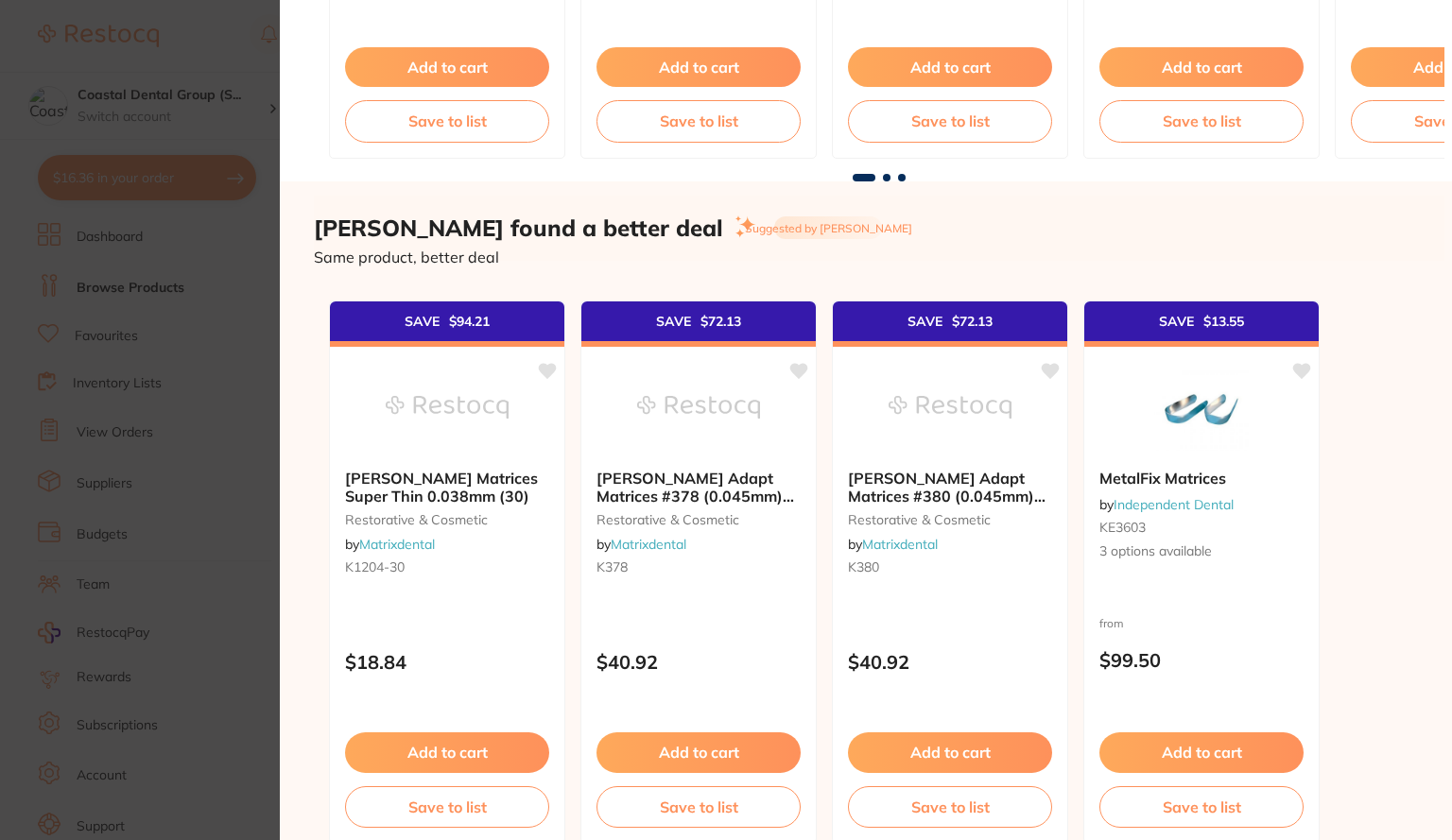
scroll to position [1621, 0]
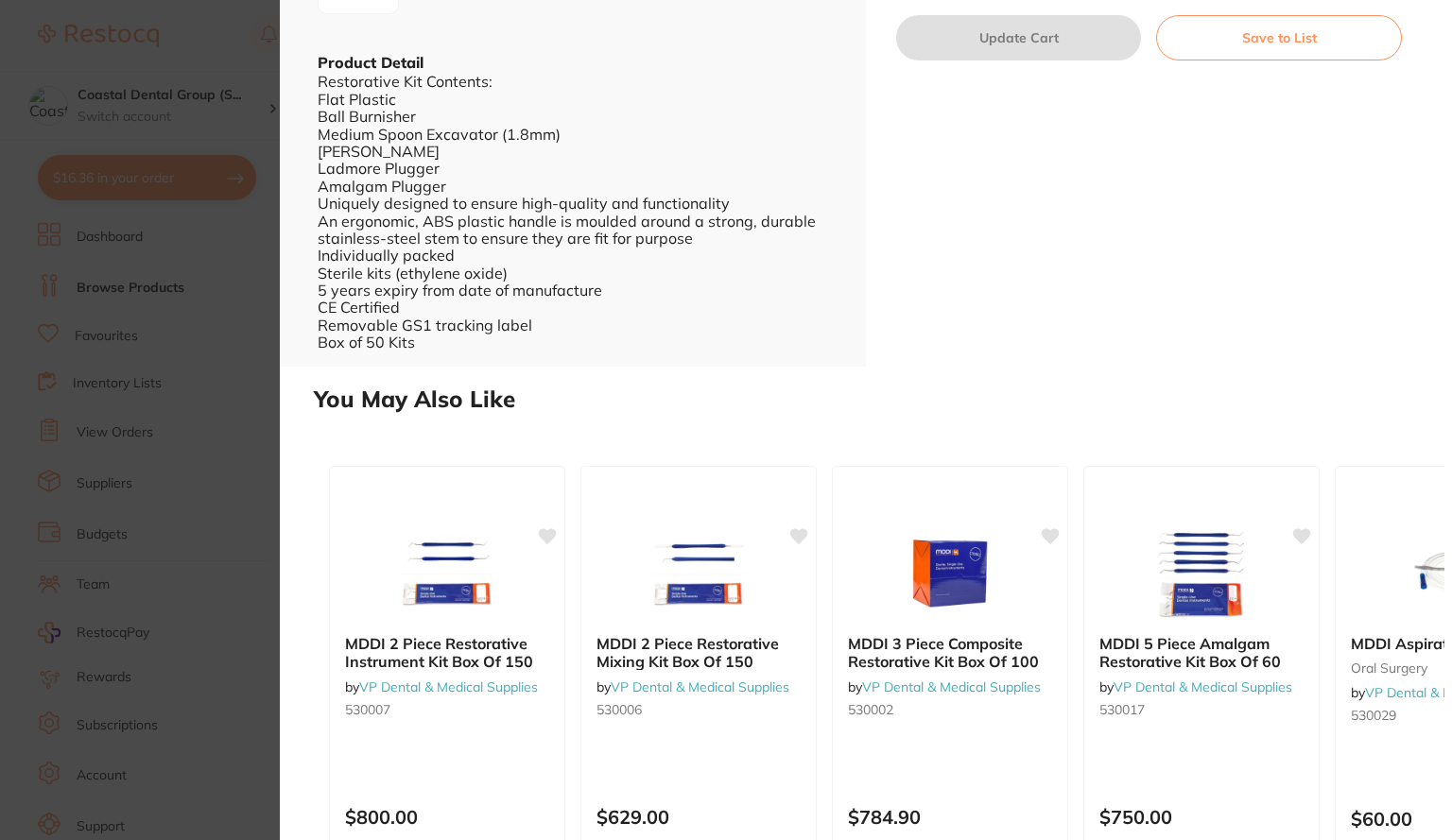
scroll to position [498, 0]
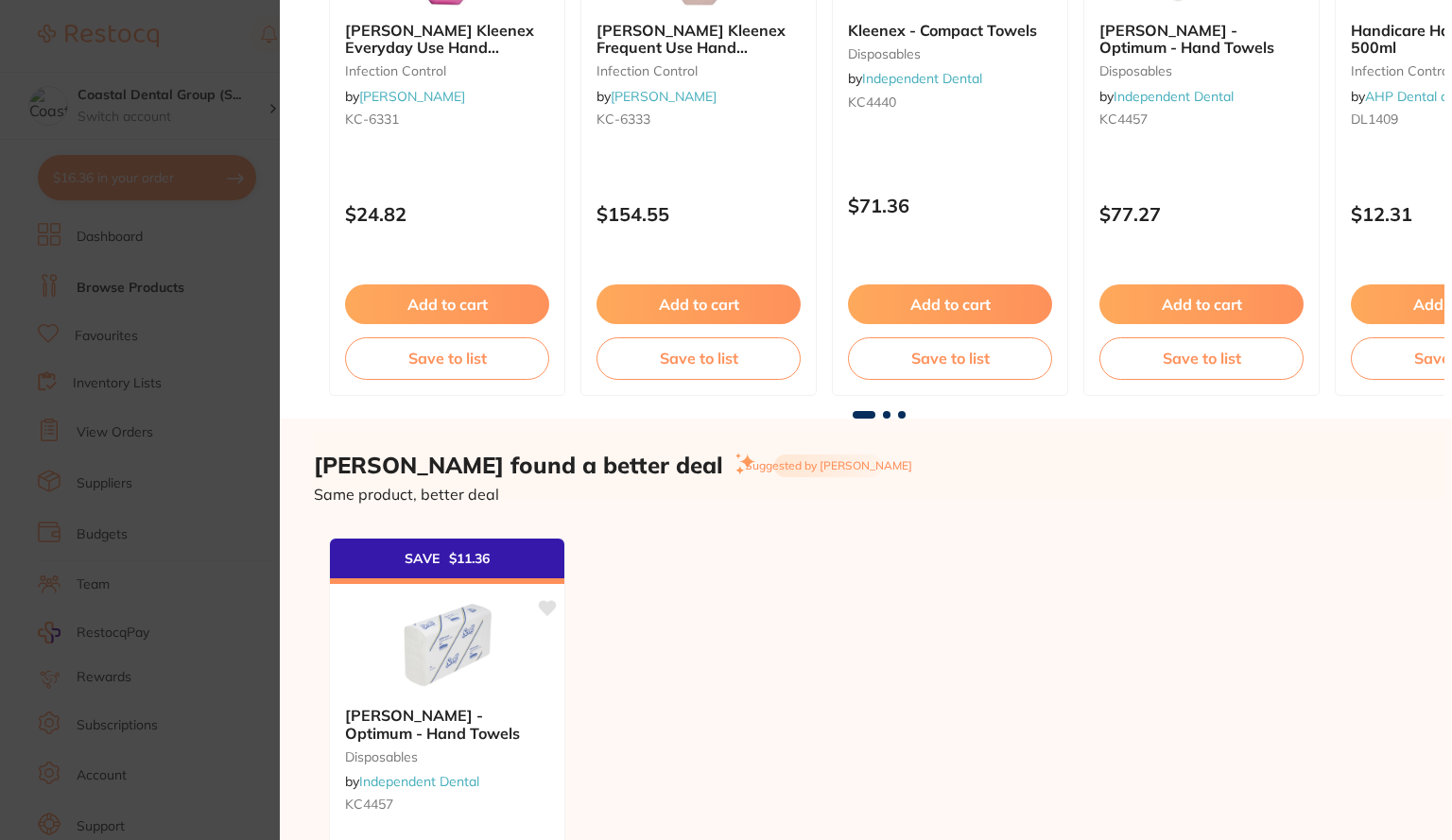
scroll to position [1308, 0]
